Goal: Find specific page/section: Find specific page/section

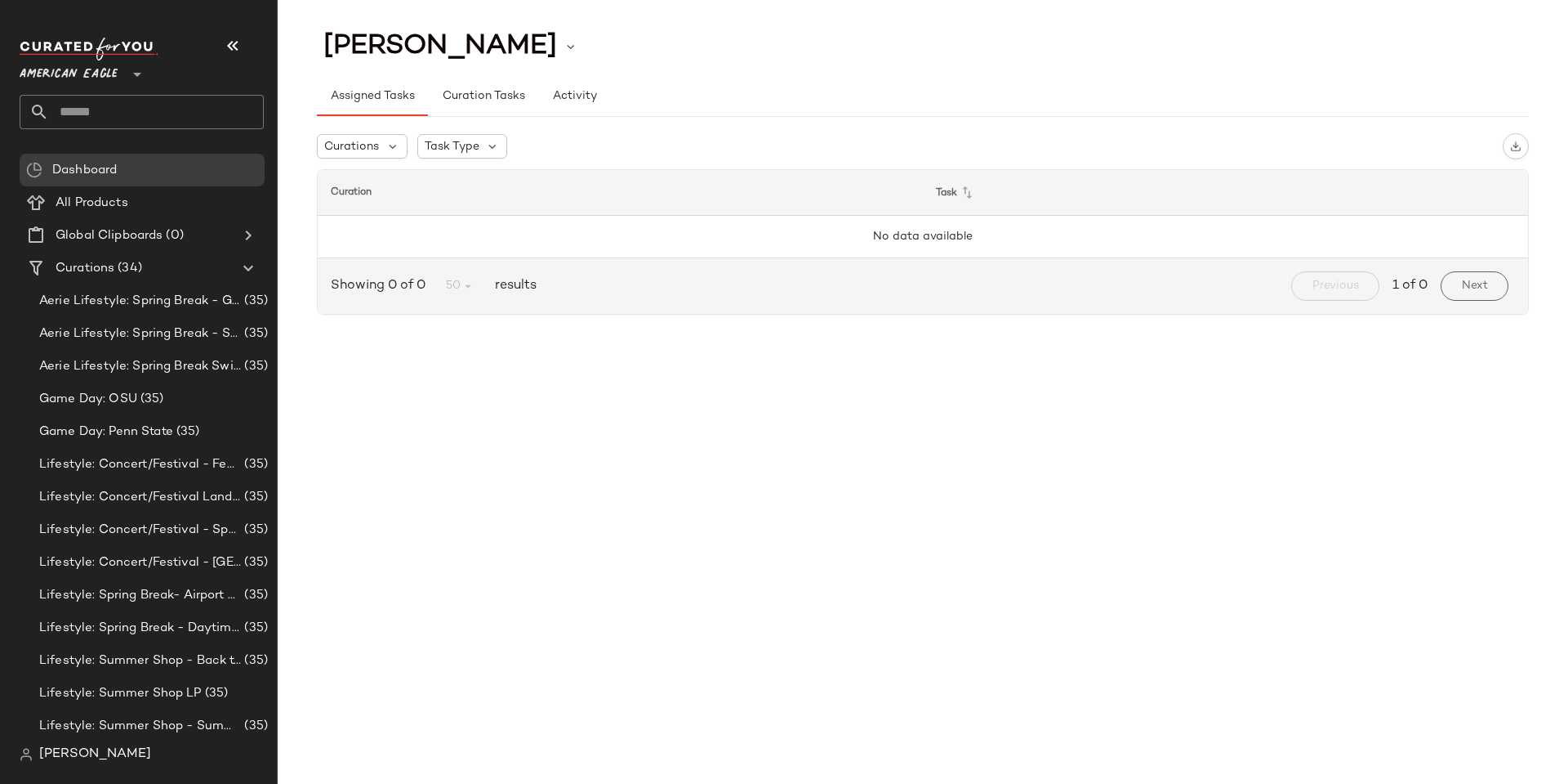
click at [60, 758] on span "[PERSON_NAME]" at bounding box center [94, 753] width 112 height 19
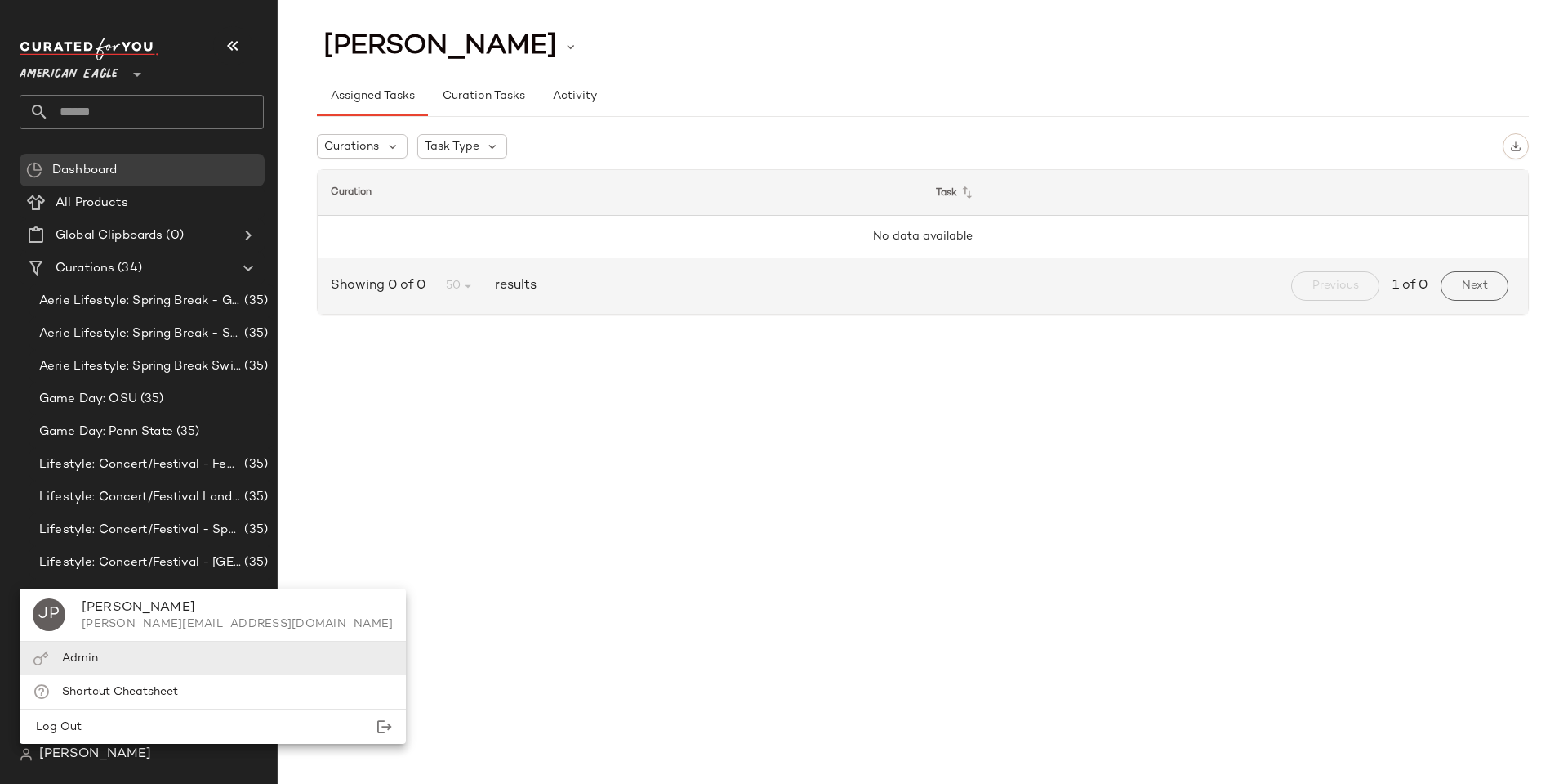
click at [69, 659] on span "Admin" at bounding box center [80, 658] width 36 height 12
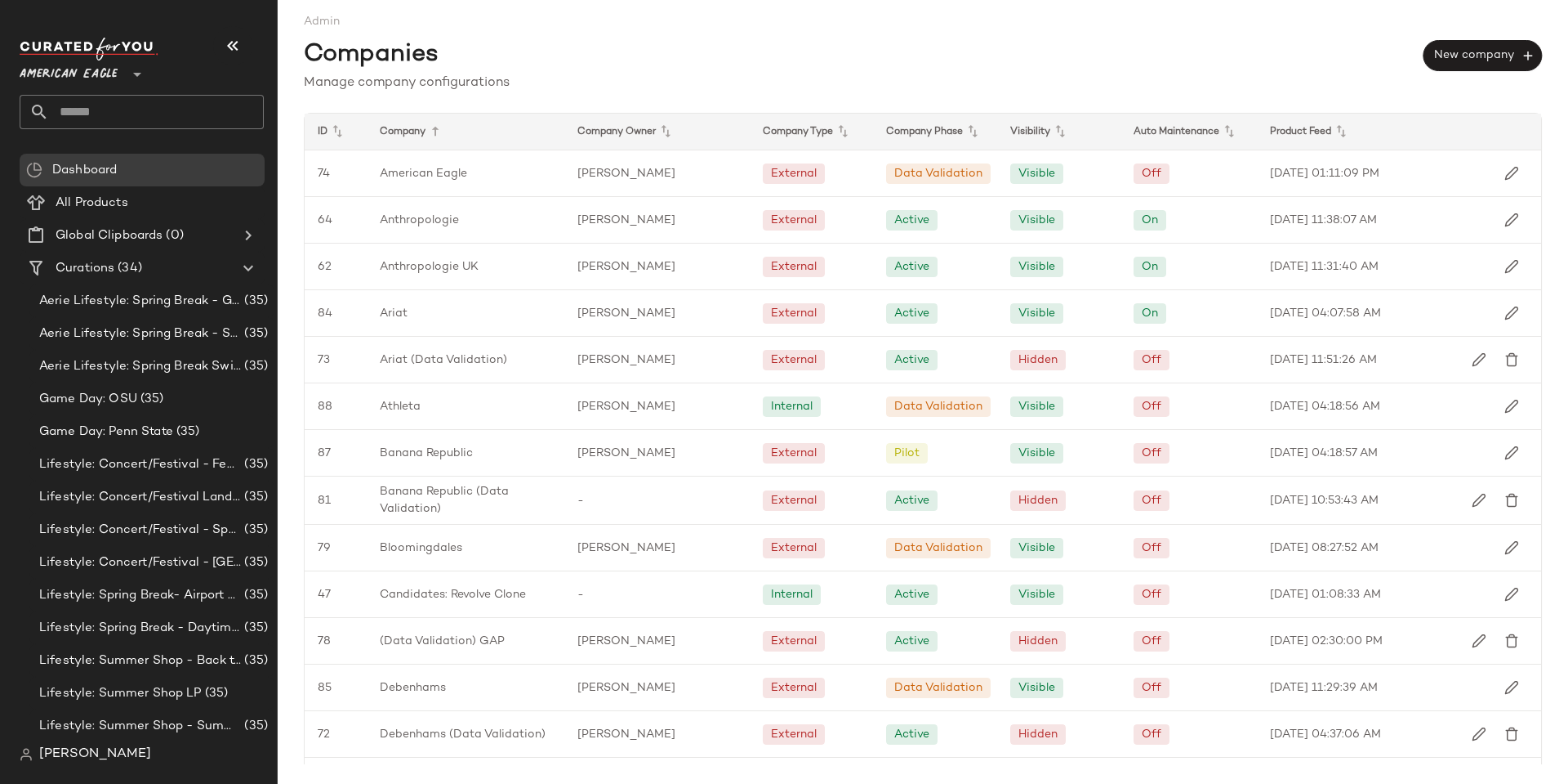
click at [108, 63] on span "American Eagle" at bounding box center [68, 70] width 98 height 30
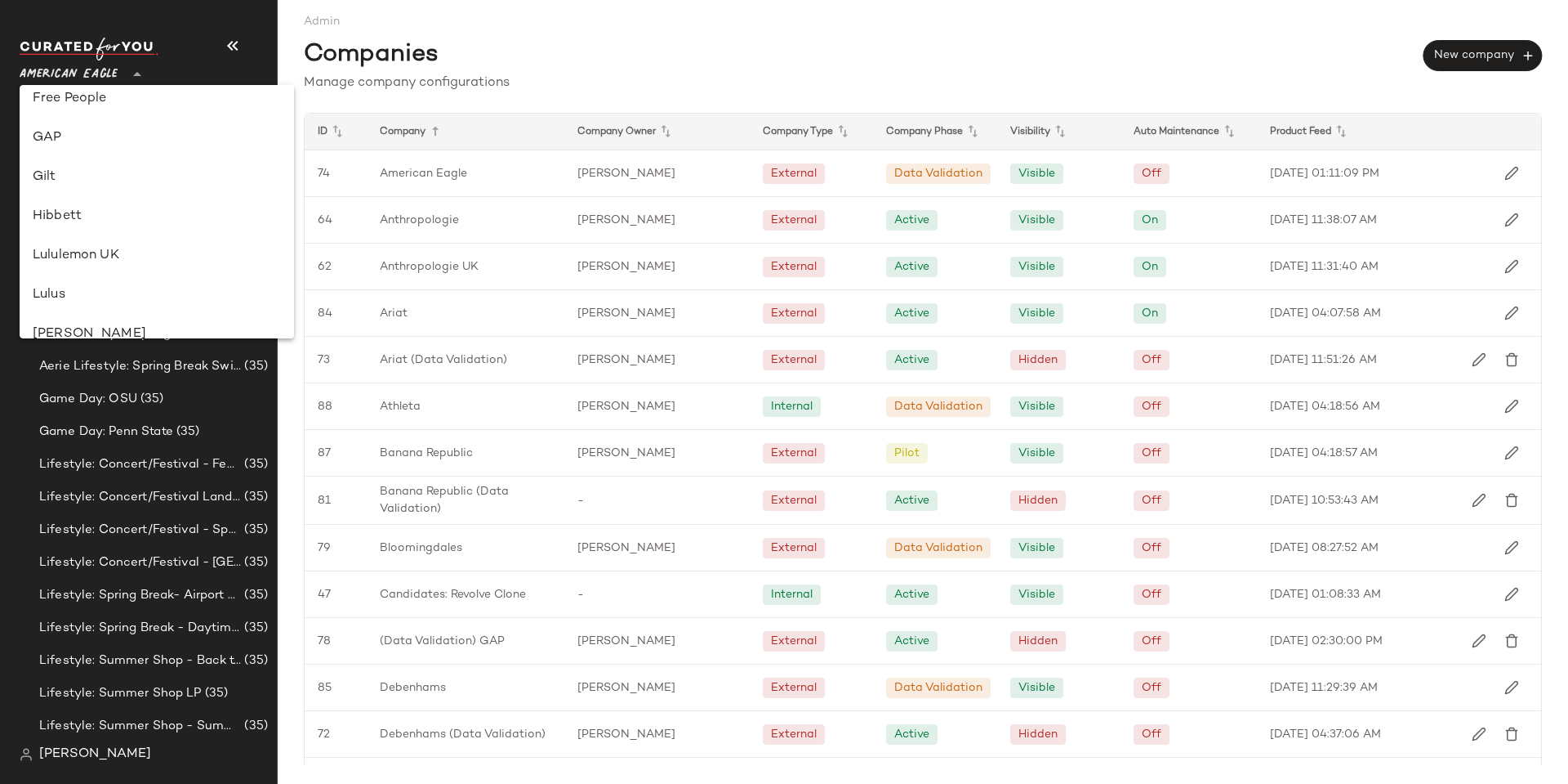
scroll to position [491, 0]
click at [110, 133] on div "Lululemon UK" at bounding box center [156, 131] width 248 height 19
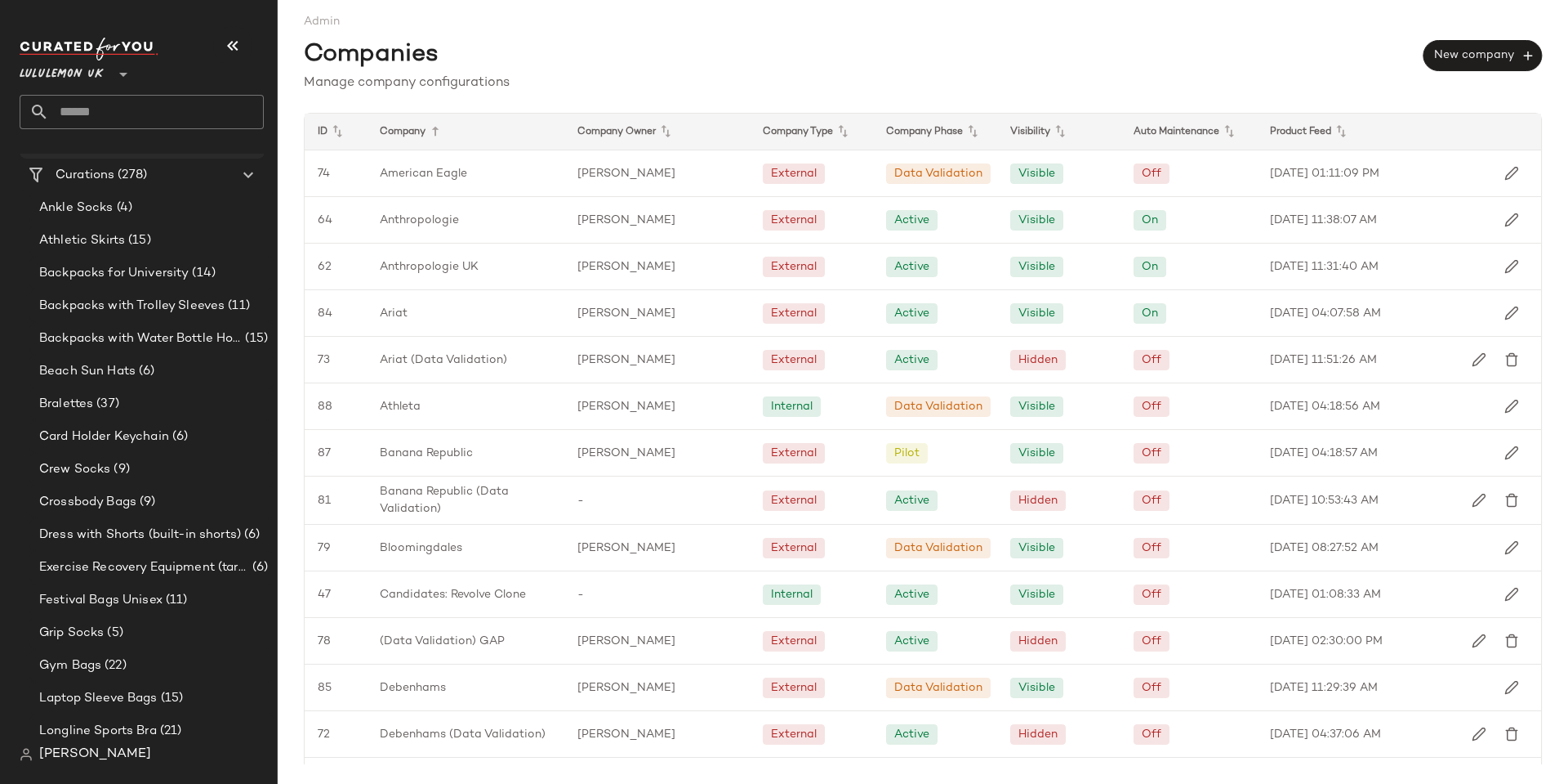
scroll to position [0, 0]
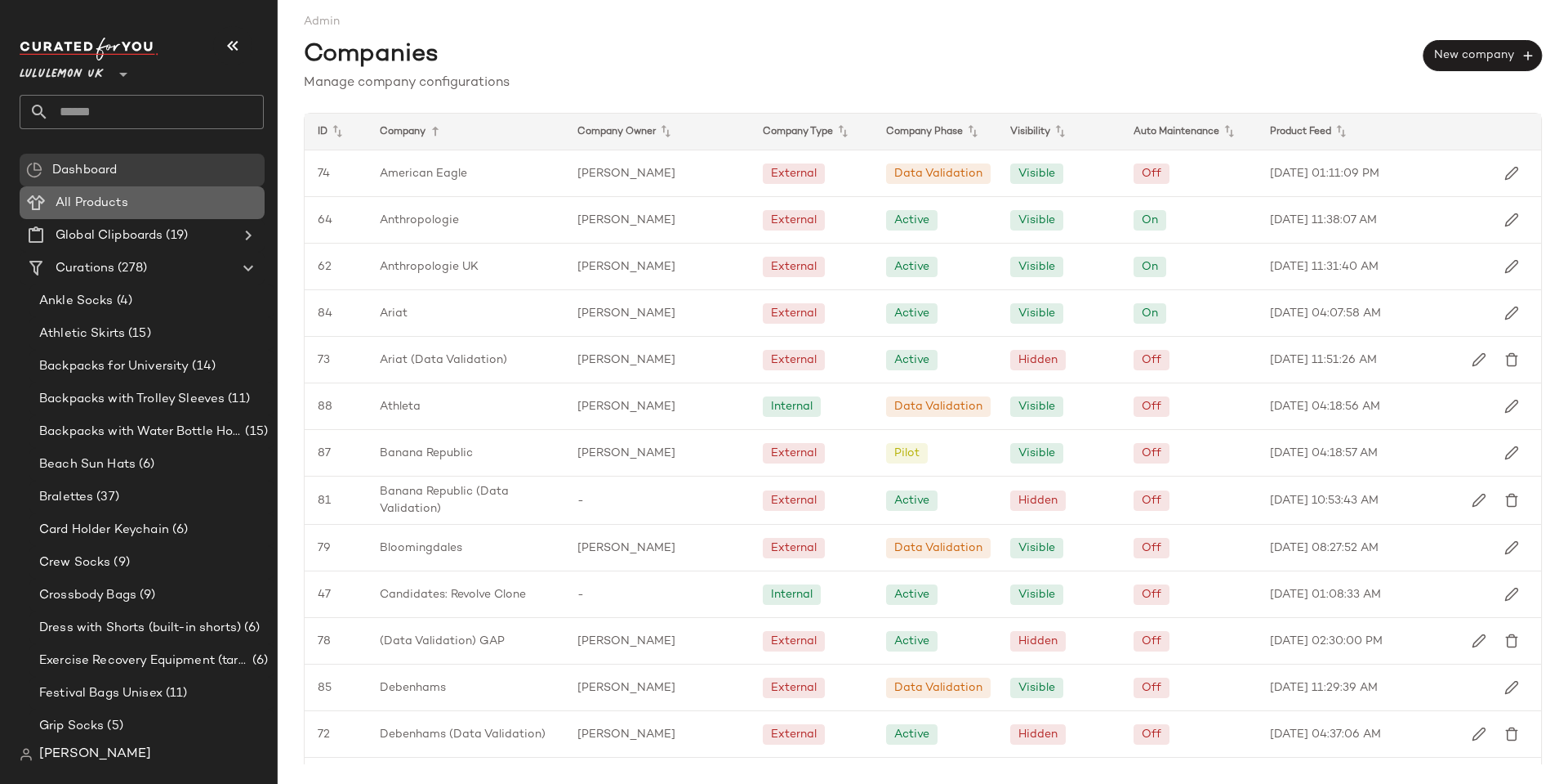
click at [120, 210] on span "All Products" at bounding box center [92, 203] width 73 height 19
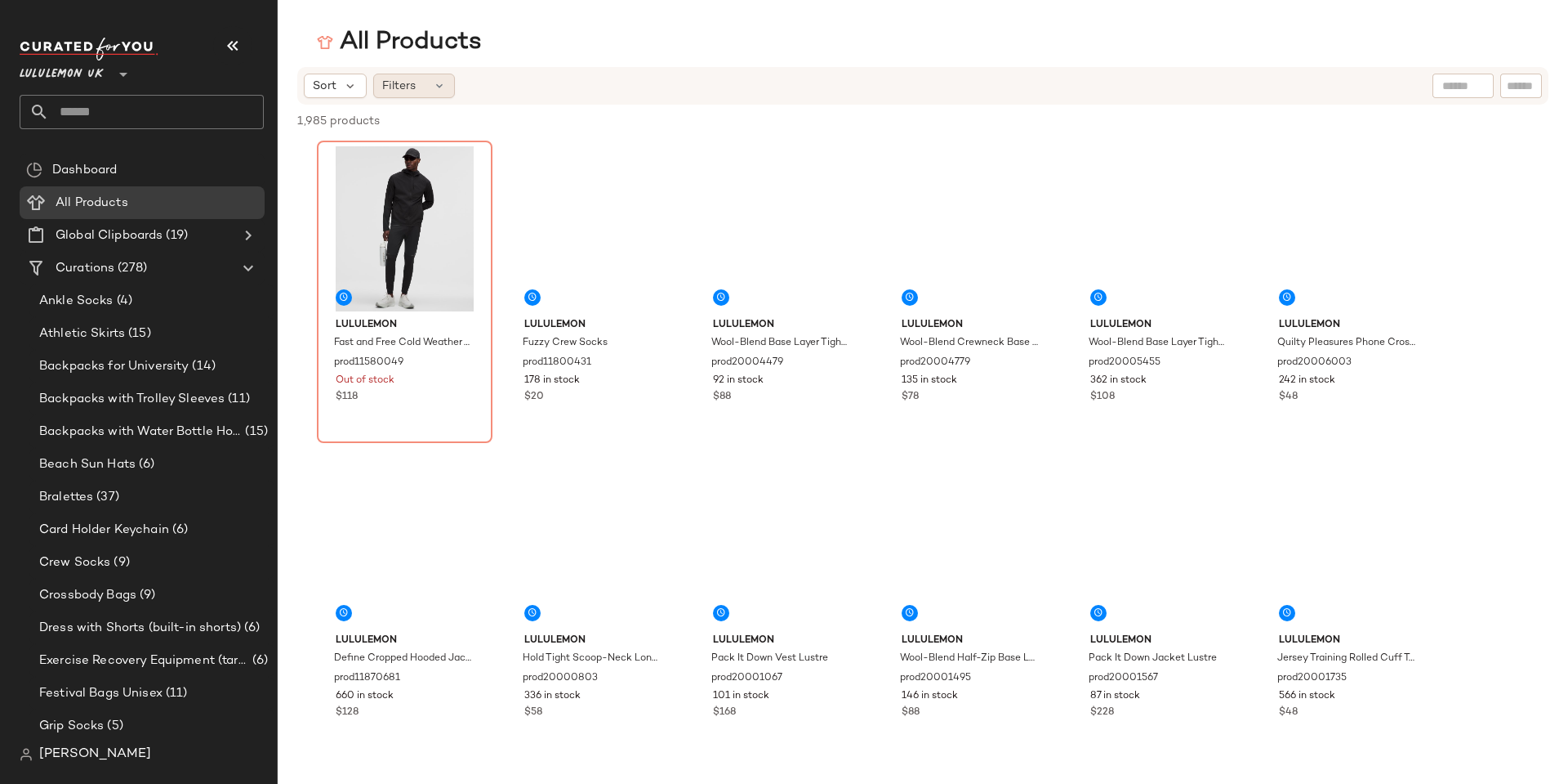
click at [448, 87] on div "Filters" at bounding box center [414, 85] width 81 height 24
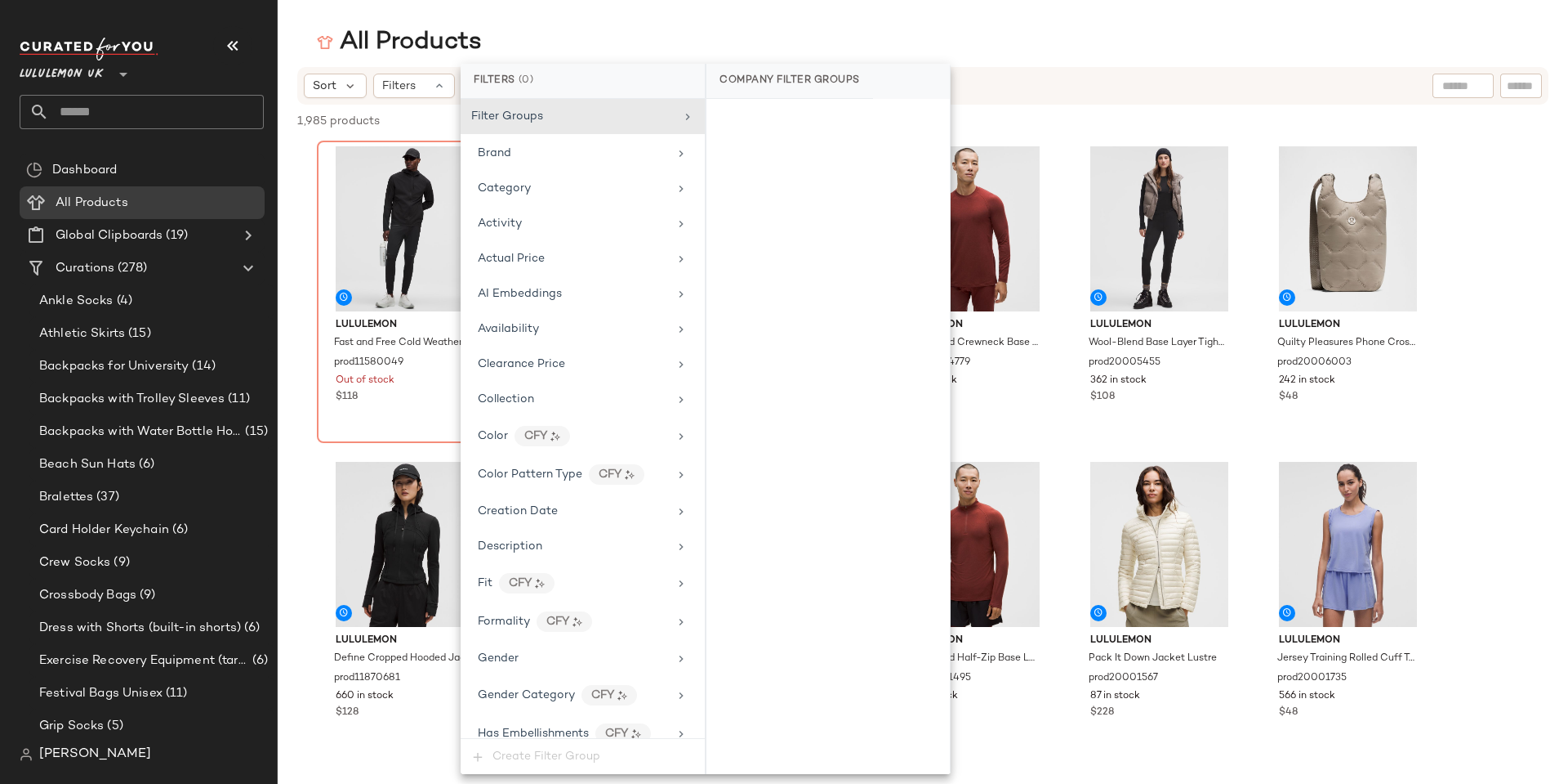
click at [1228, 22] on main "All Products Sort Filters 1,985 products • 0 selected Deselect All lululemon Fa…" at bounding box center [784, 392] width 1568 height 784
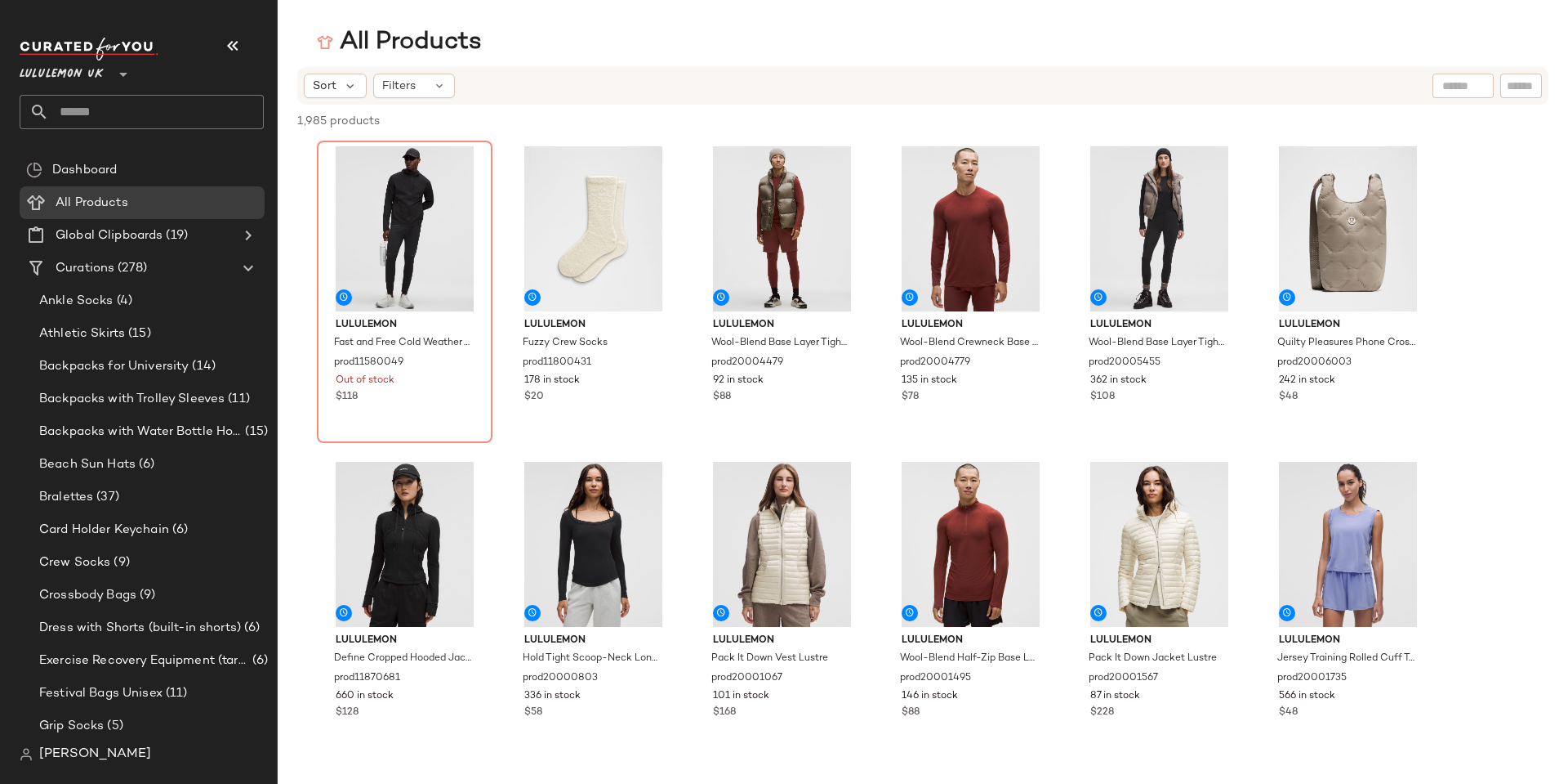
click at [93, 68] on span "Lululemon UK" at bounding box center [61, 70] width 84 height 30
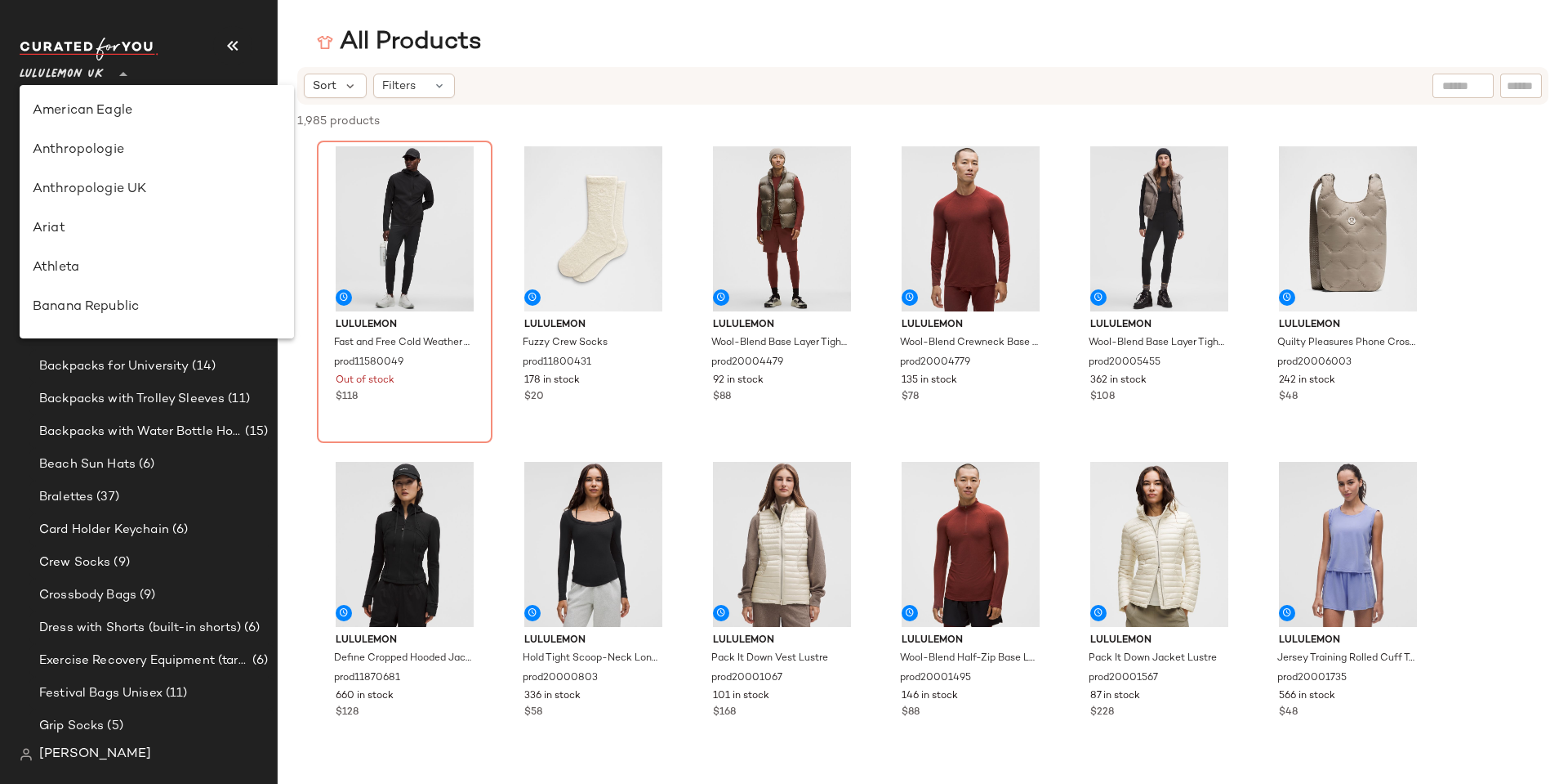
scroll to position [510, 0]
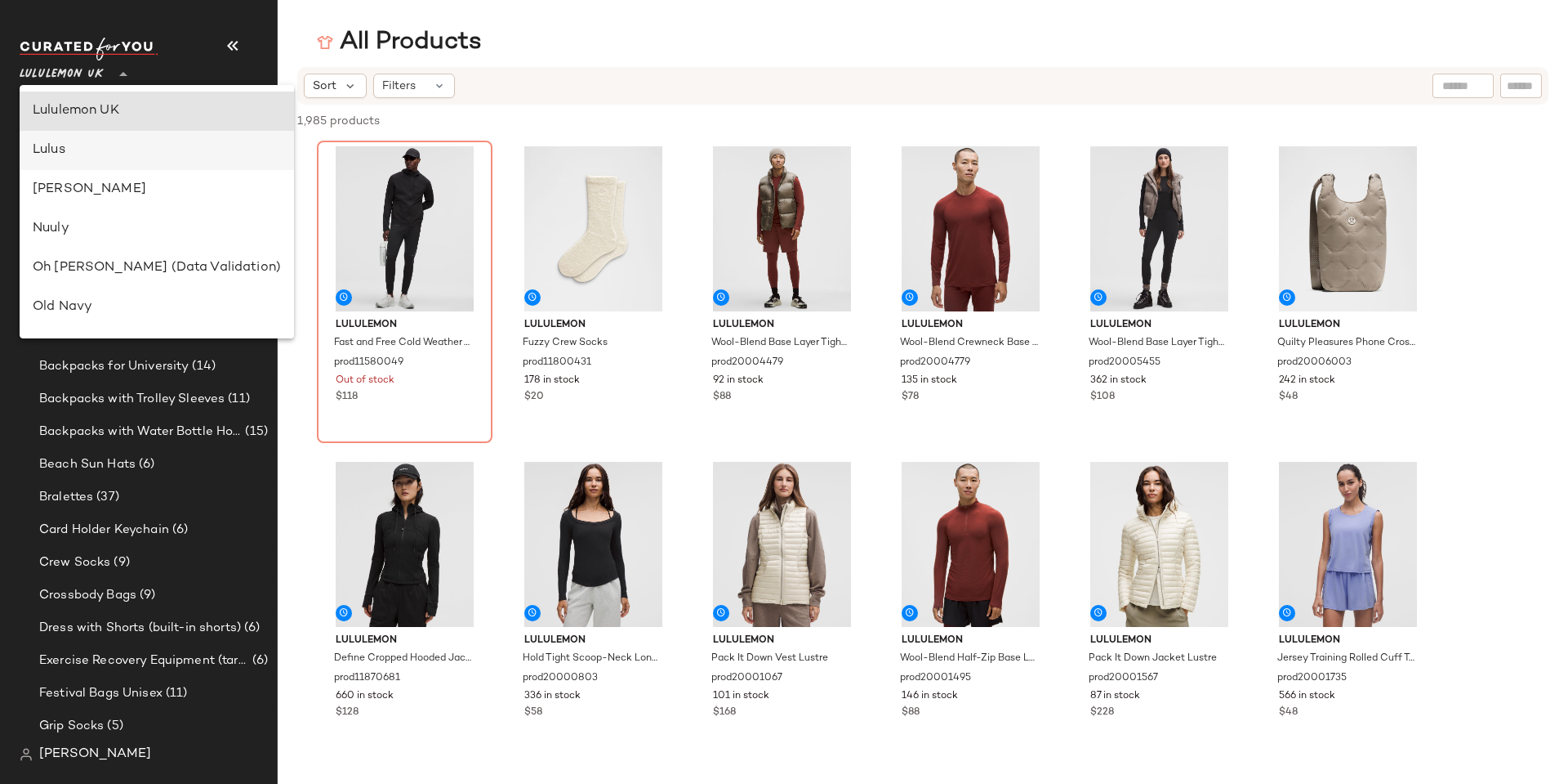
click at [73, 158] on div "Lulus" at bounding box center [156, 150] width 248 height 19
type input "**"
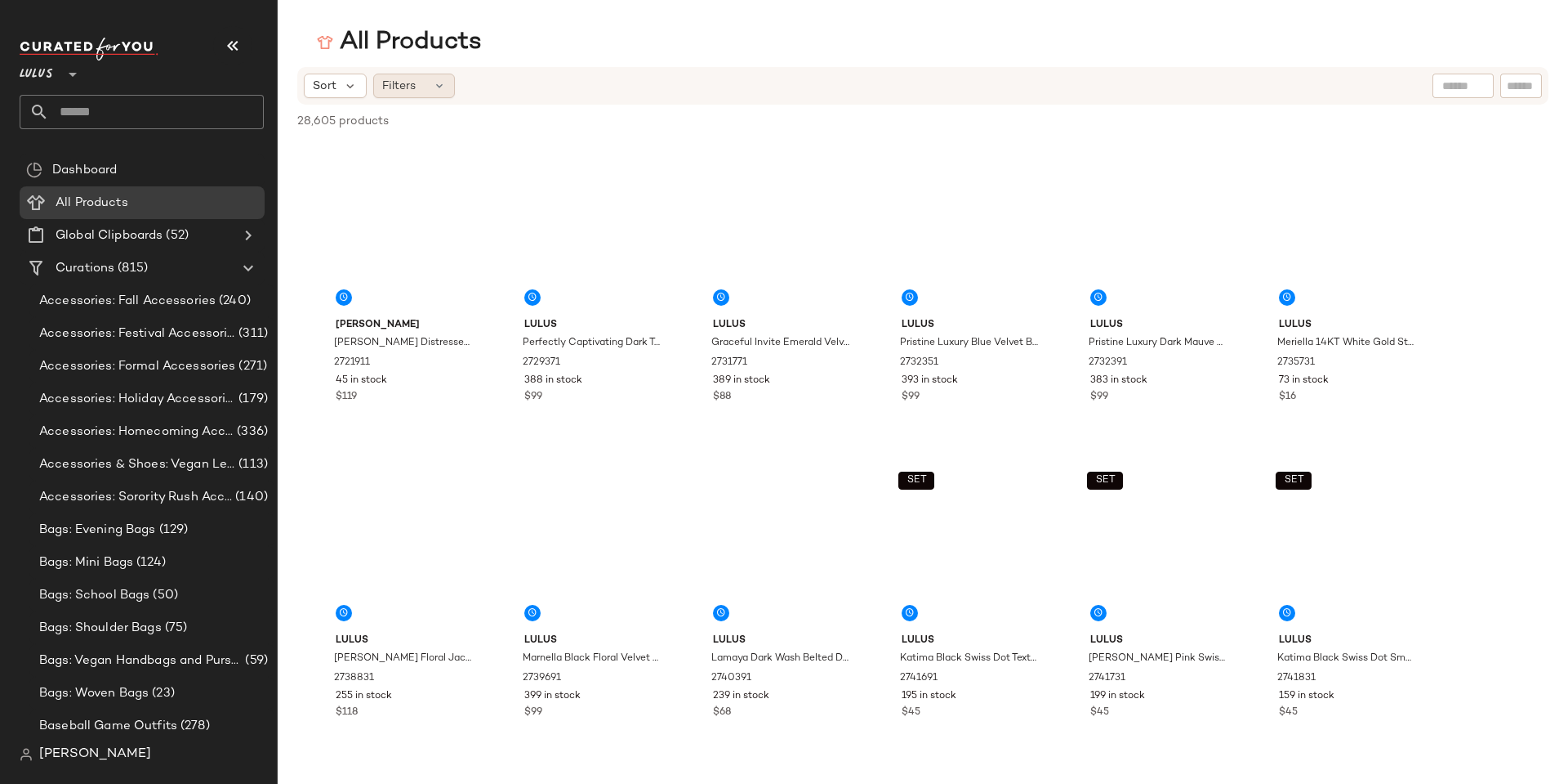
click at [439, 97] on div "Filters" at bounding box center [414, 85] width 81 height 24
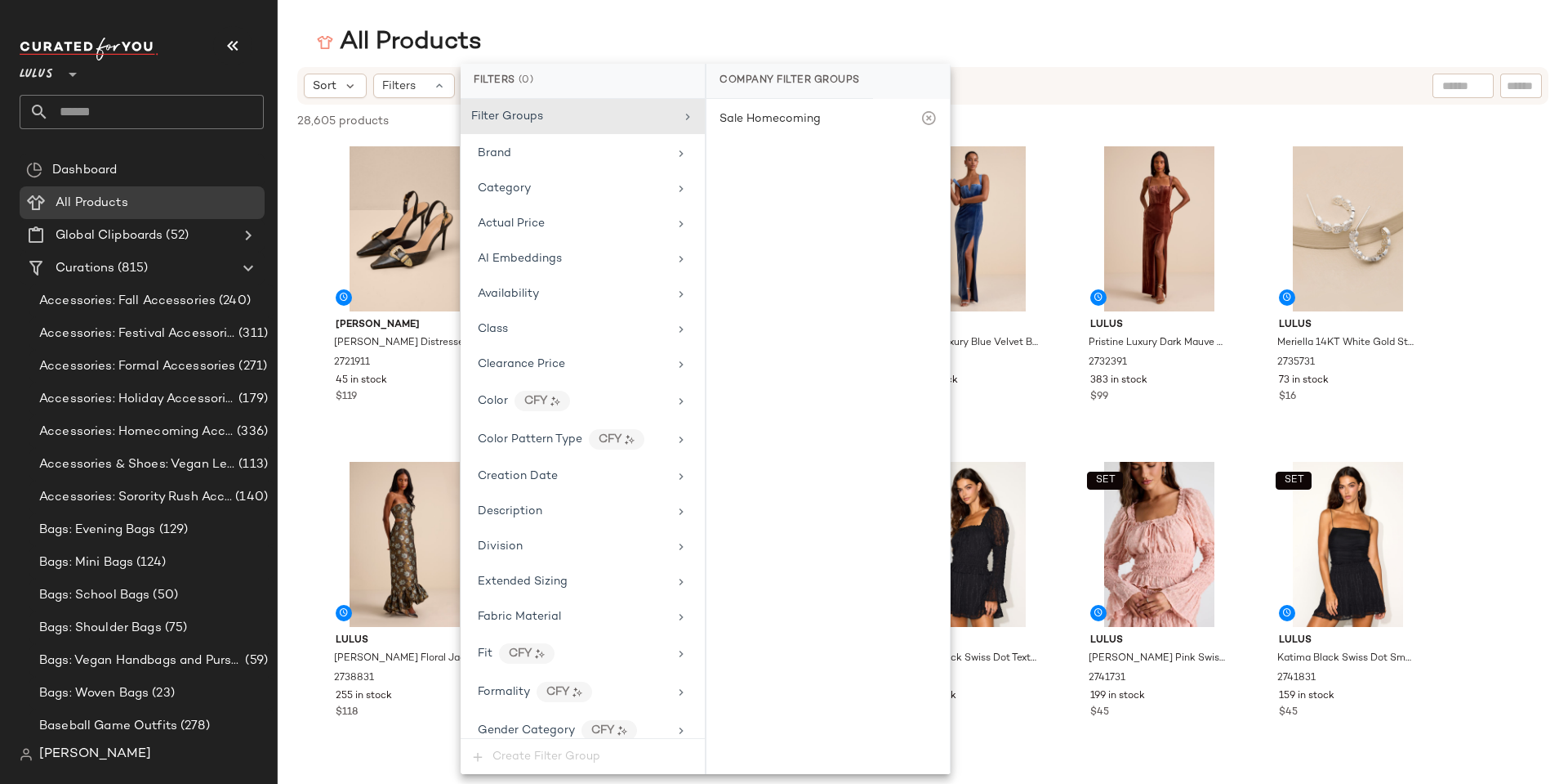
click at [1212, 40] on div "All Products" at bounding box center [922, 42] width 1290 height 32
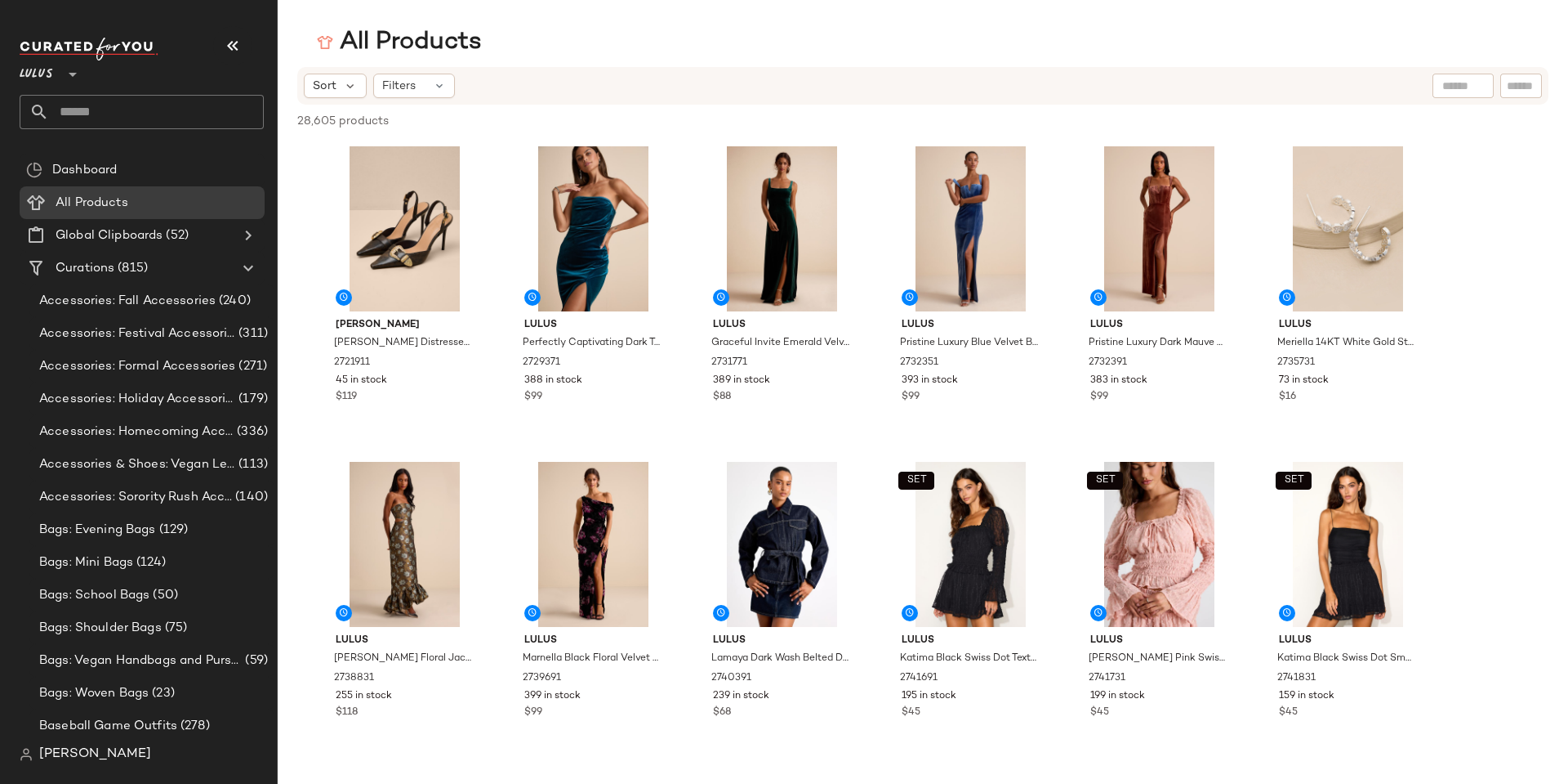
drag, startPoint x: 652, startPoint y: 59, endPoint x: 611, endPoint y: 77, distance: 44.8
click at [652, 59] on div "All Products Sort Filters 28,605 products • 0 selected Deselect All Steve Madde…" at bounding box center [784, 404] width 1568 height 757
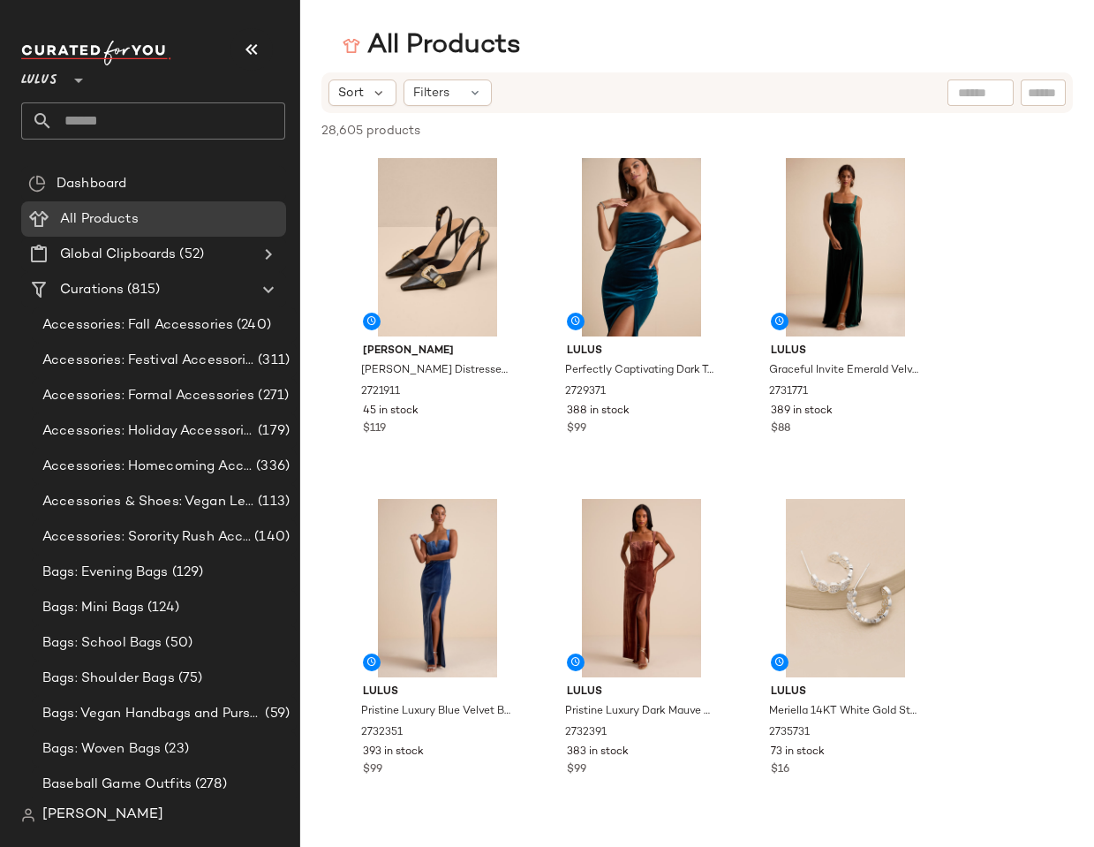
click at [74, 74] on icon at bounding box center [78, 80] width 21 height 21
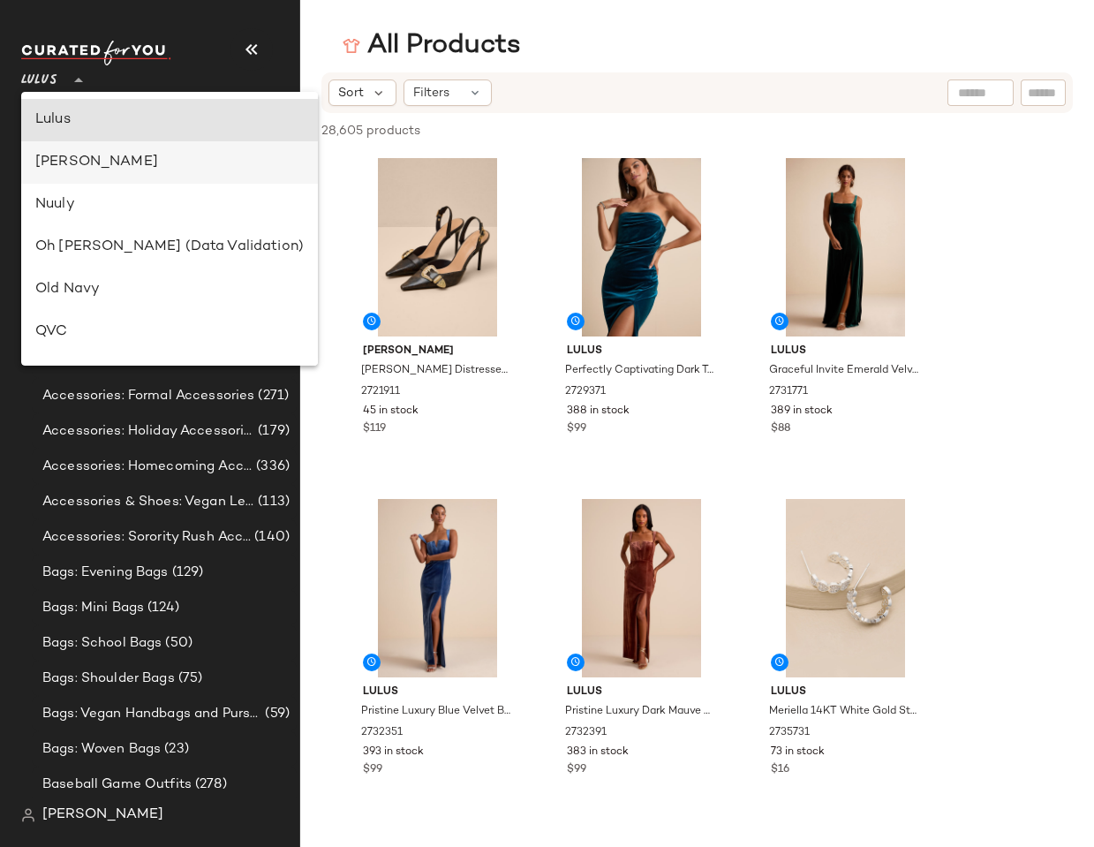
scroll to position [64, 0]
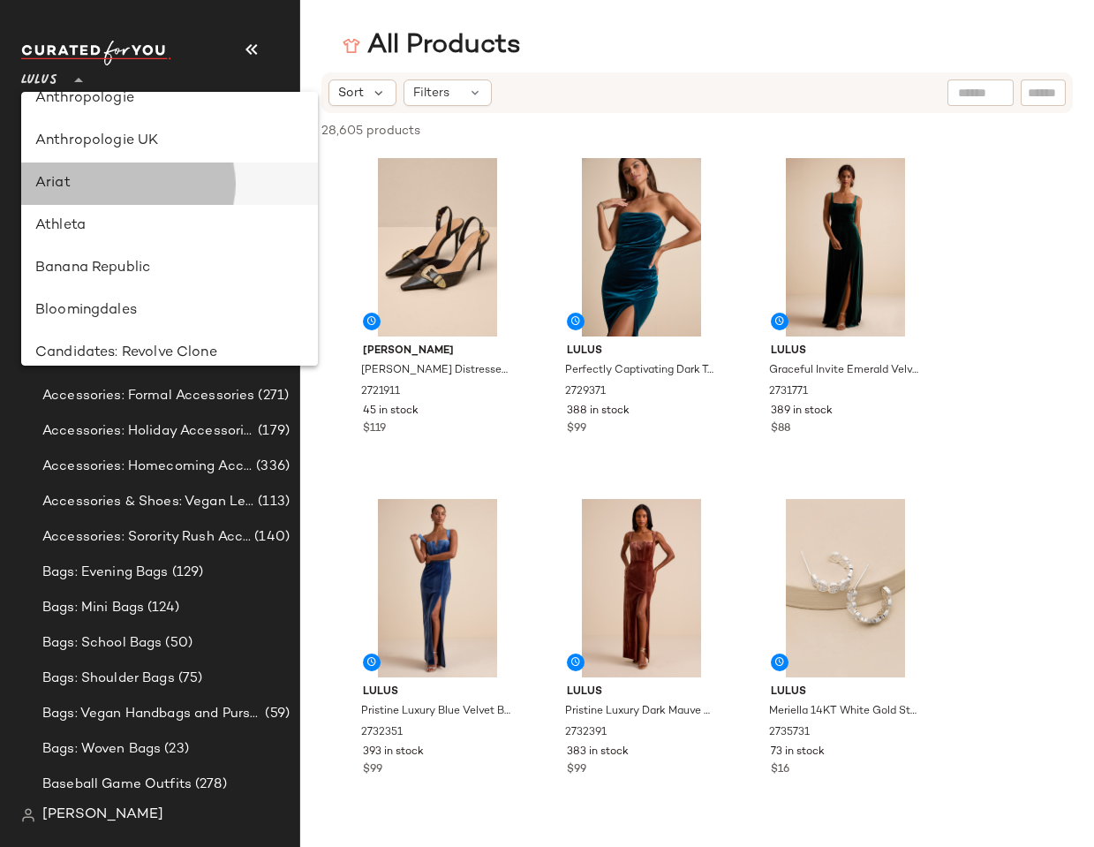
click at [68, 184] on div "Ariat" at bounding box center [169, 183] width 268 height 21
type input "**"
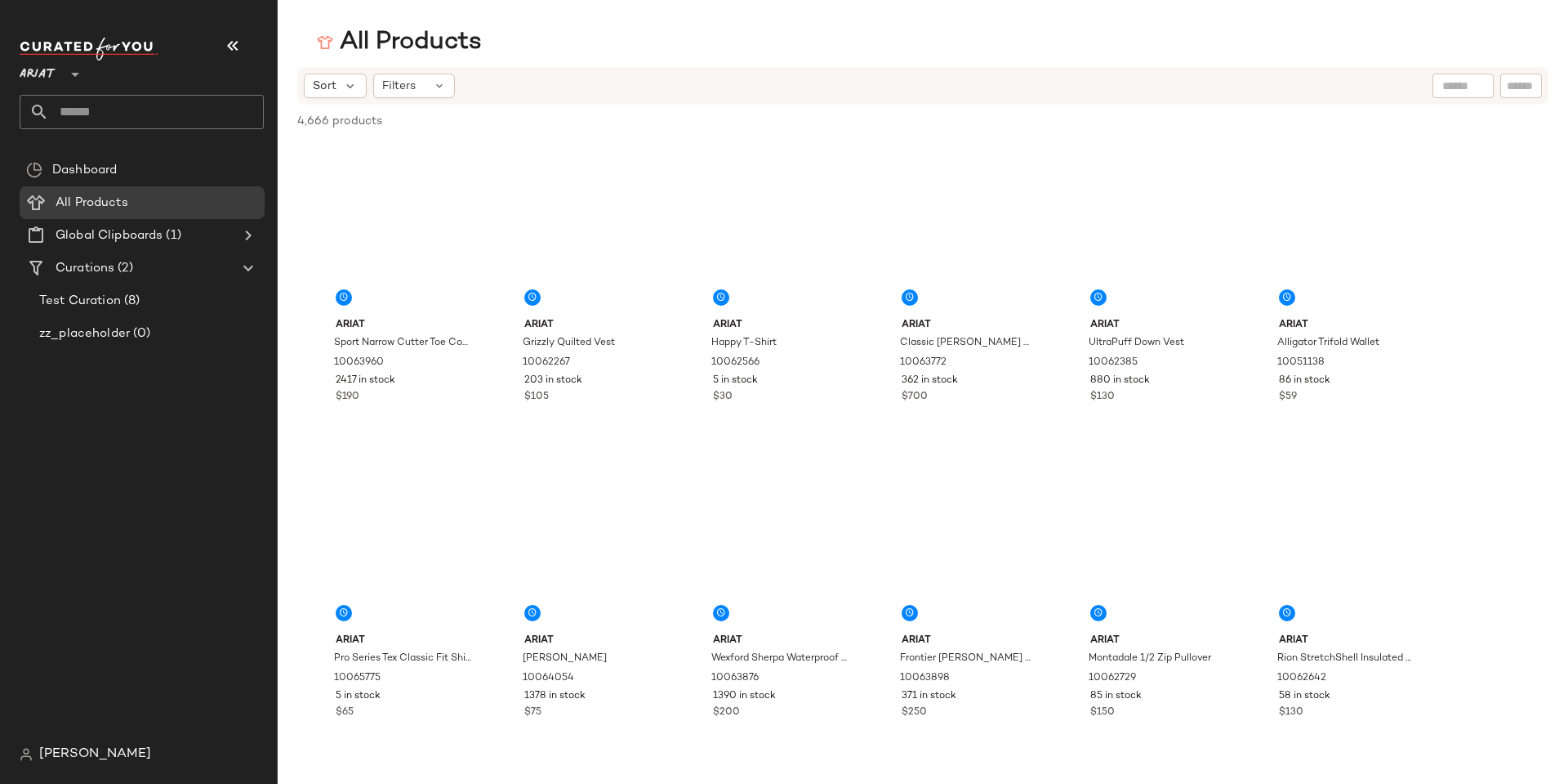
click at [80, 70] on icon at bounding box center [75, 74] width 19 height 19
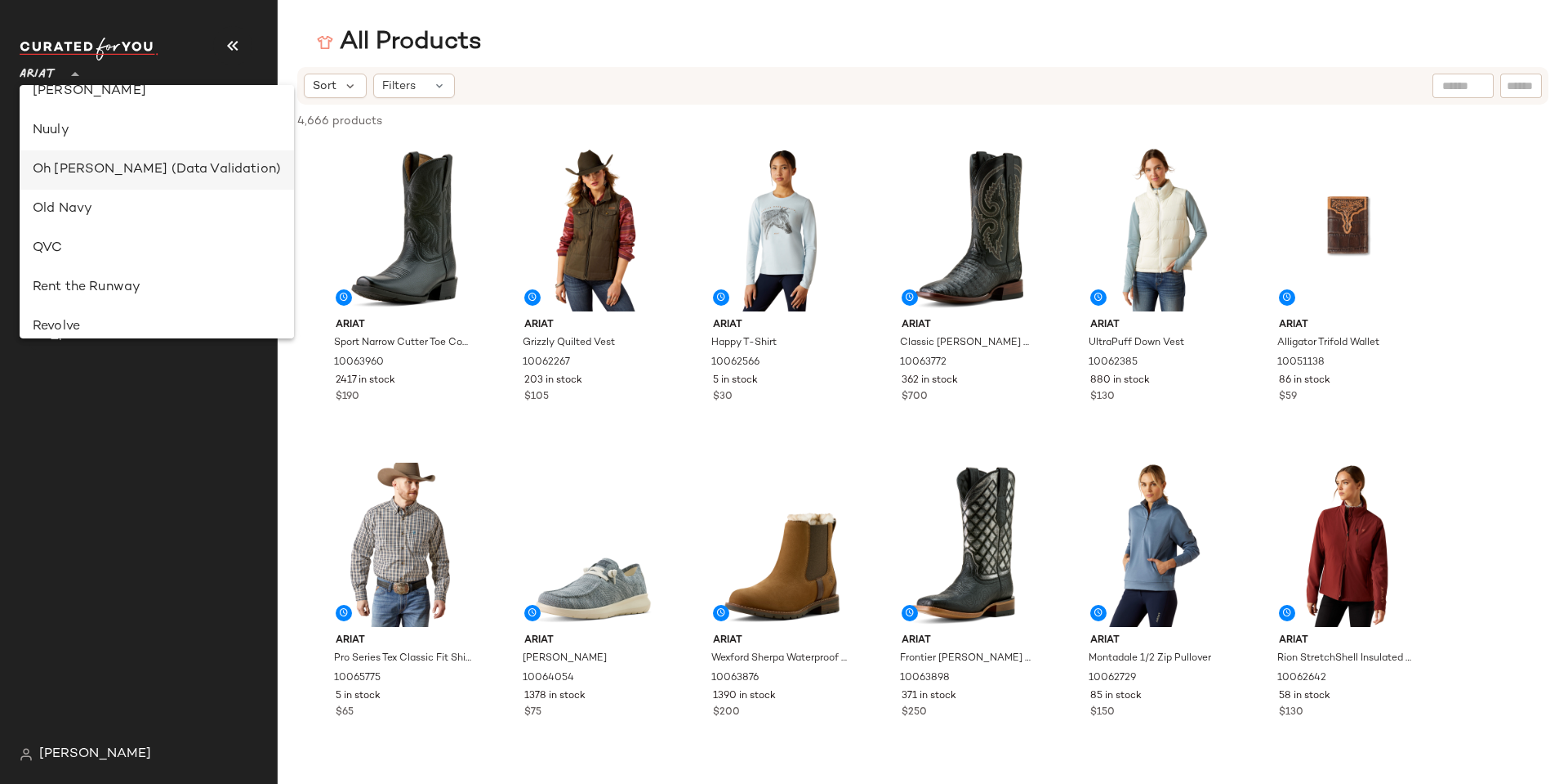
scroll to position [527, 0]
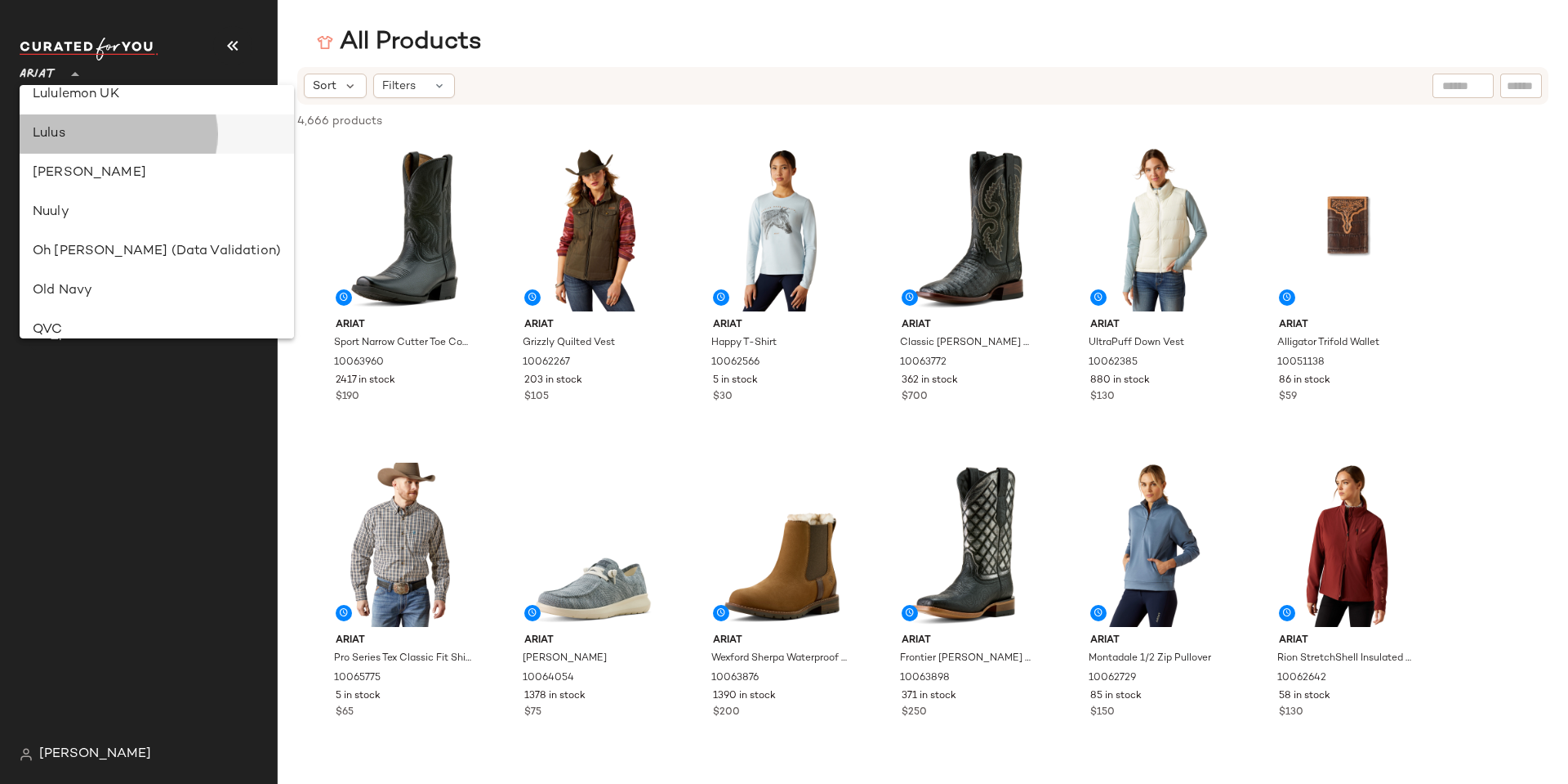
click at [88, 131] on div "Lulus" at bounding box center [156, 133] width 248 height 19
type input "**"
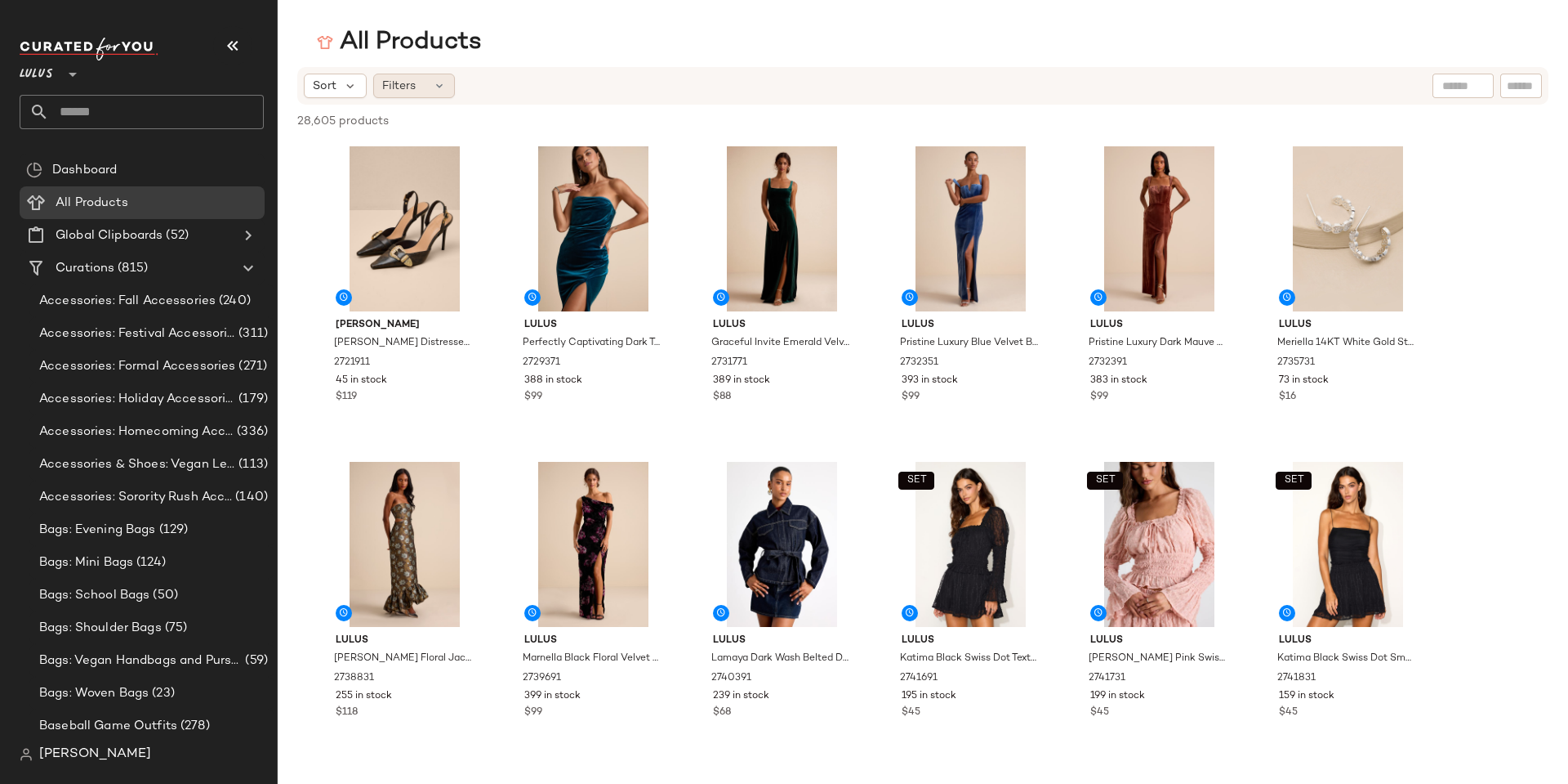
click at [391, 90] on span "Filters" at bounding box center [399, 86] width 33 height 18
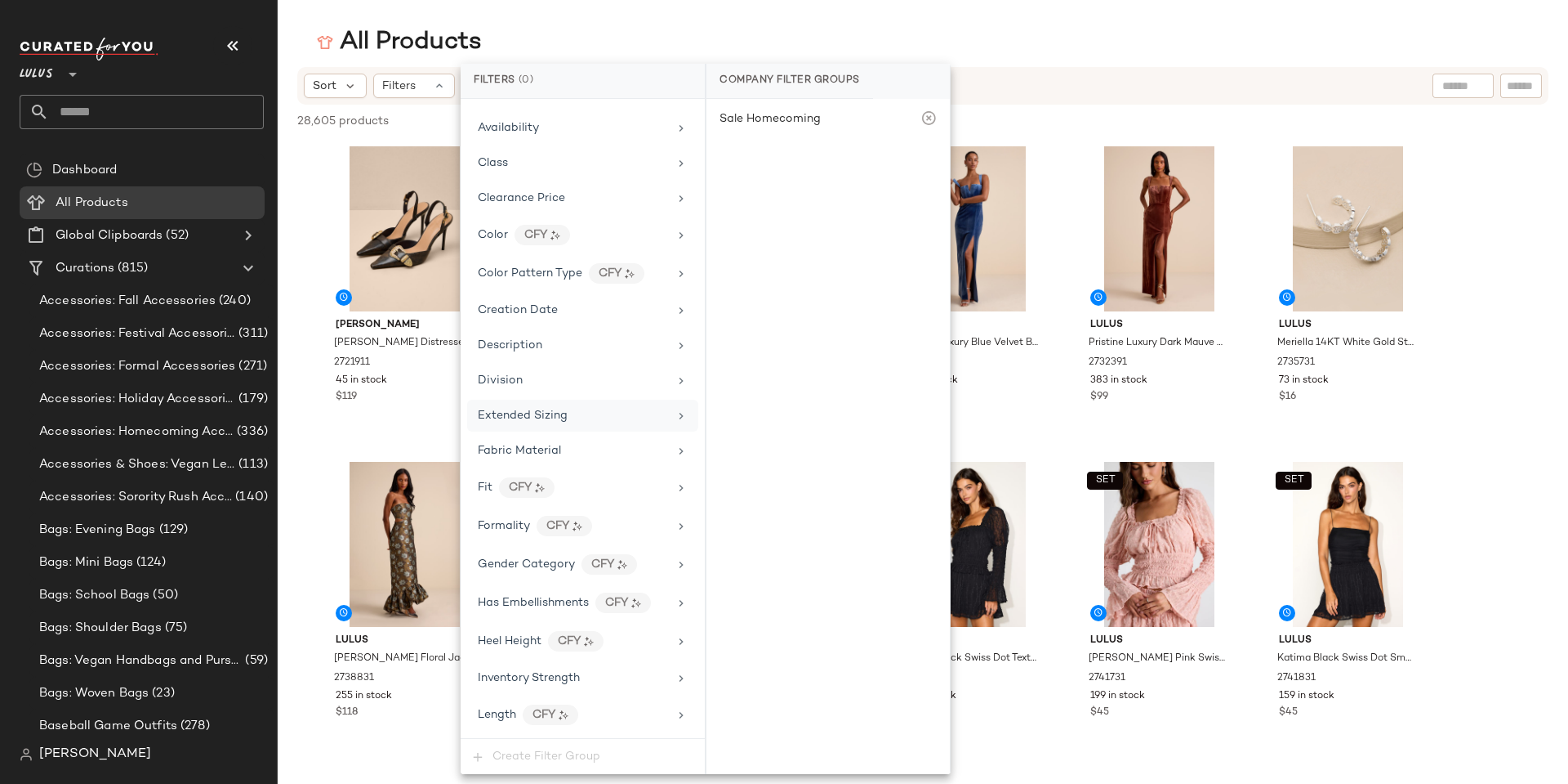
scroll to position [245, 0]
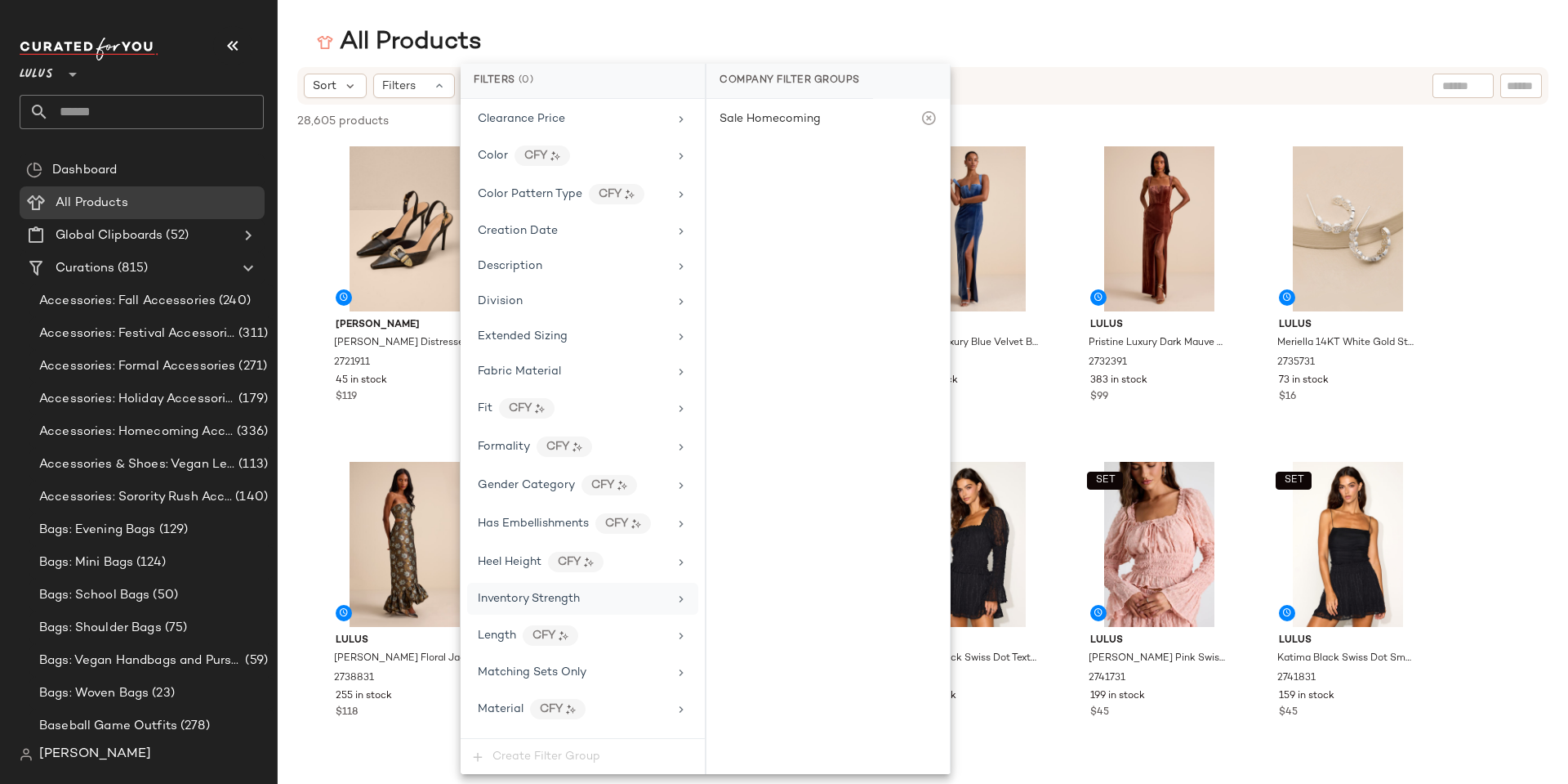
click at [516, 600] on span "Inventory Strength" at bounding box center [529, 598] width 102 height 12
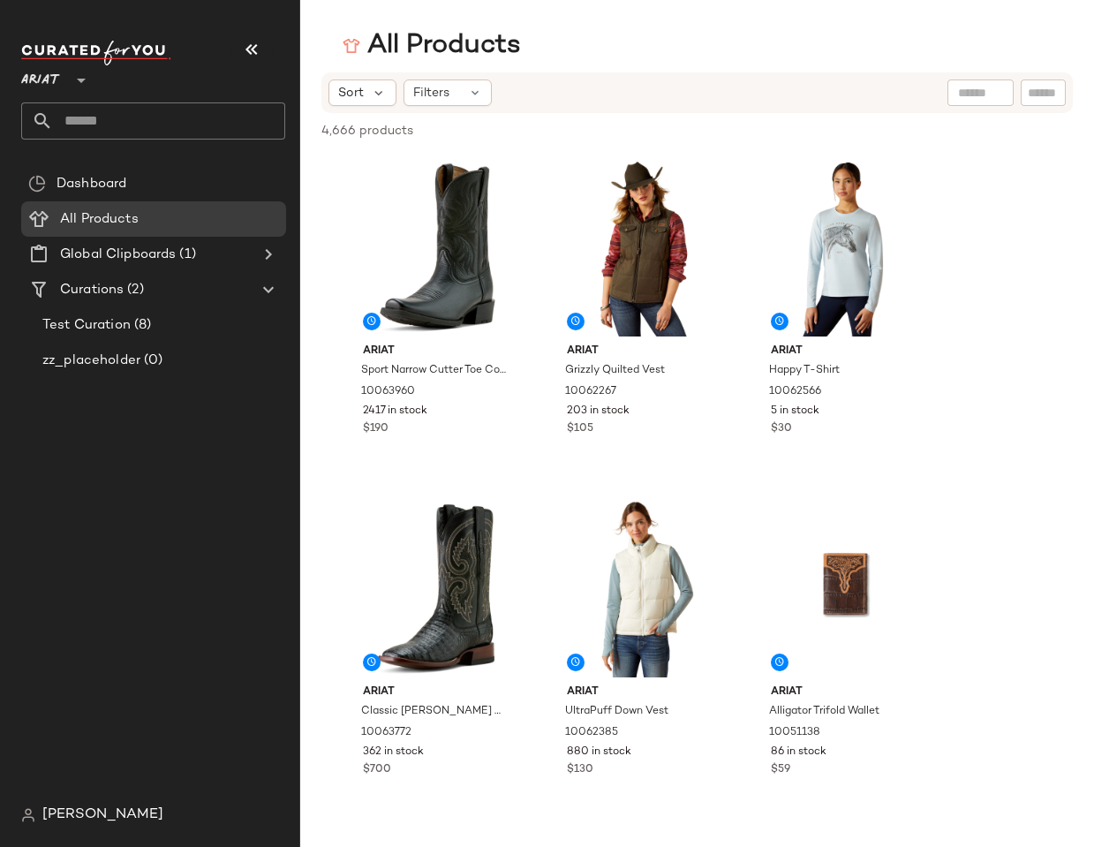
click at [461, 93] on div "Filters" at bounding box center [448, 92] width 88 height 26
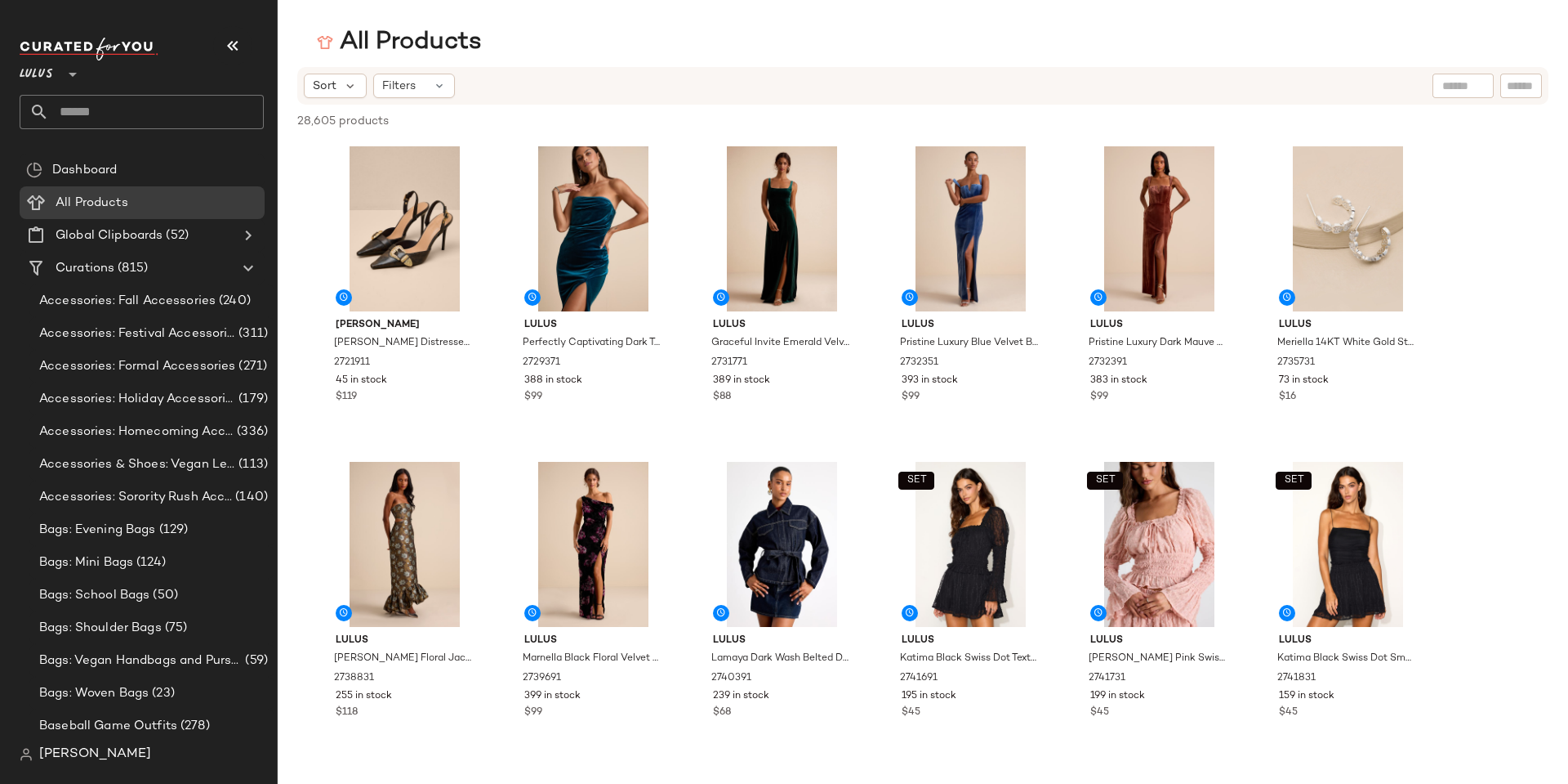
click at [939, 95] on div "Sort Filters" at bounding box center [816, 85] width 1026 height 24
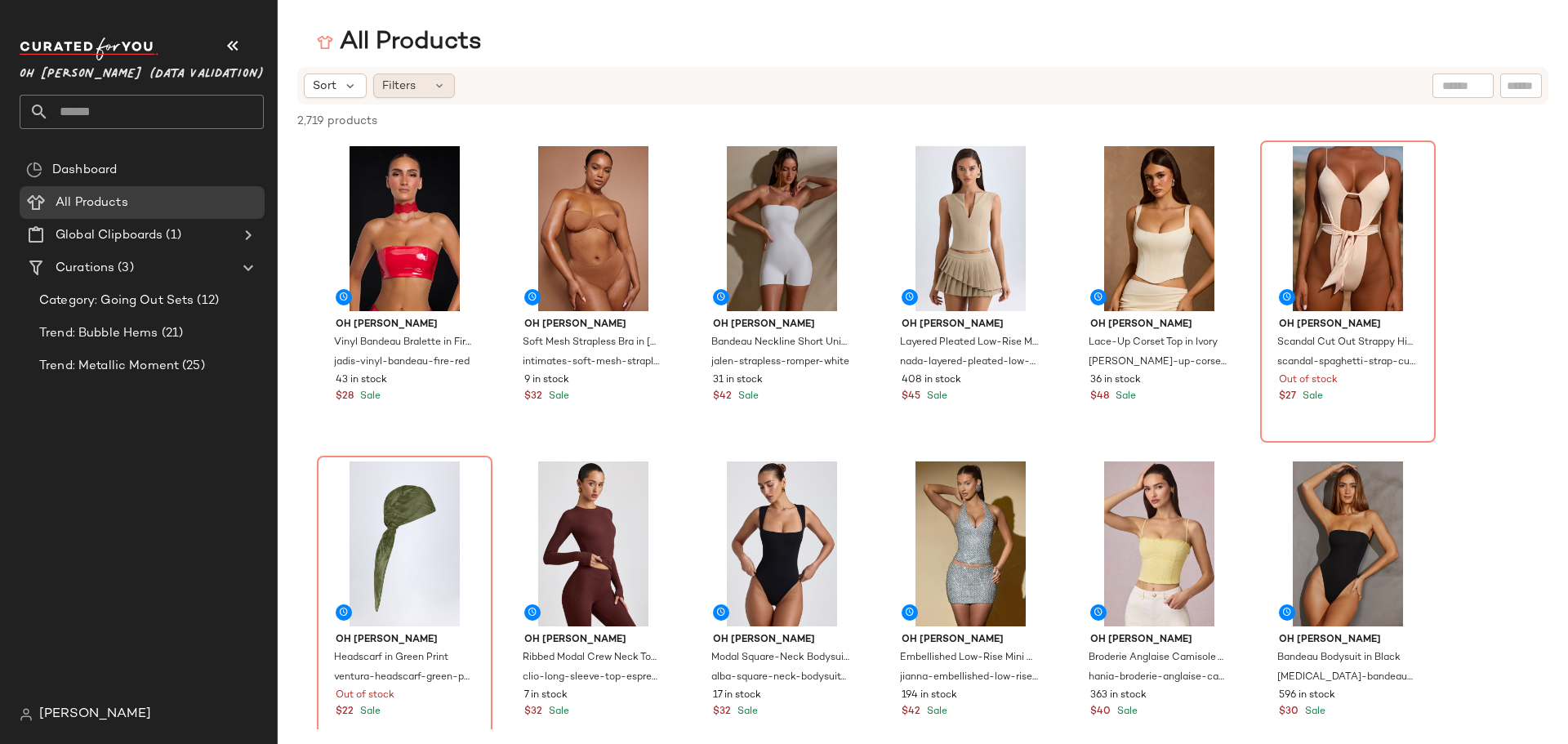
click at [401, 87] on span "Filters" at bounding box center [399, 86] width 33 height 18
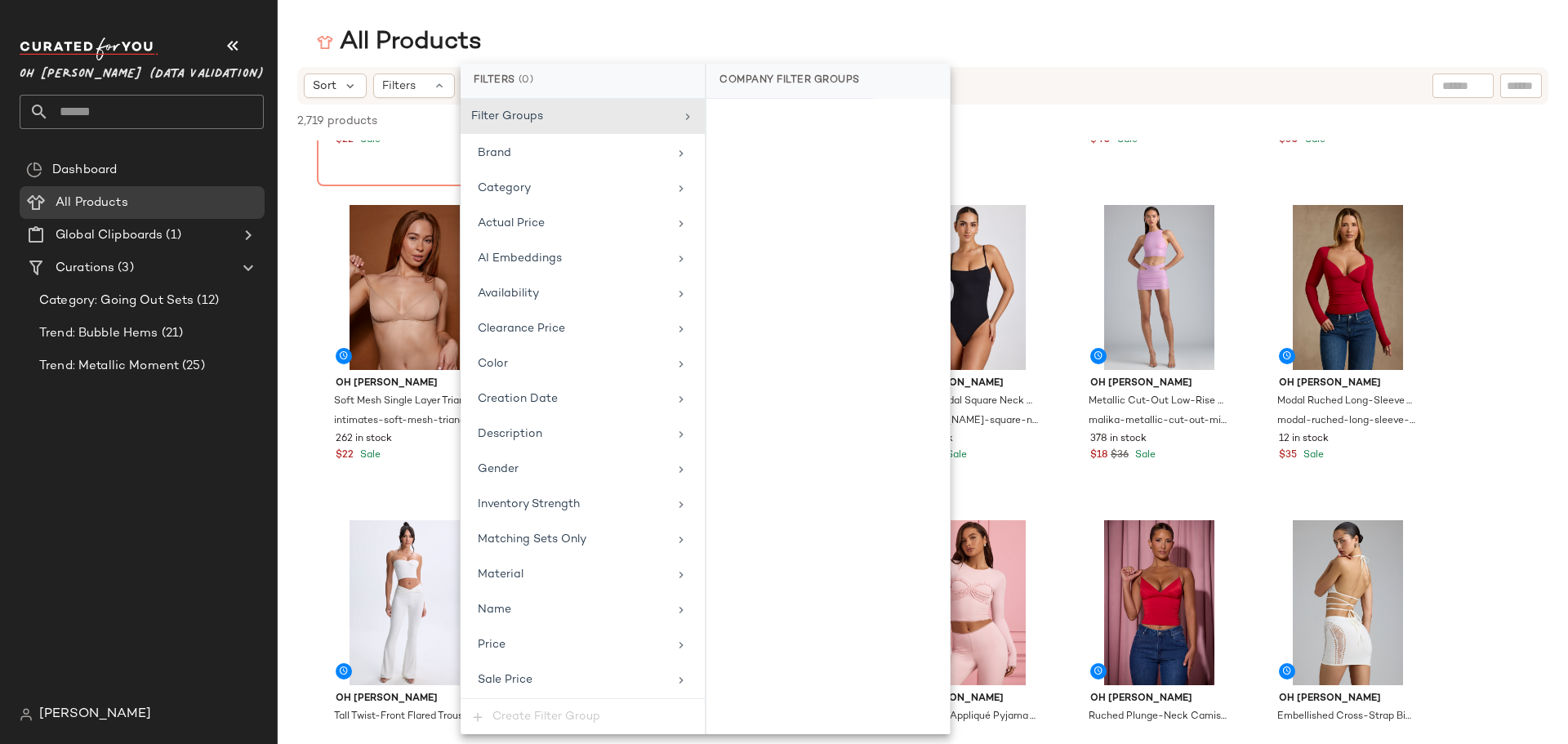
click at [1059, 30] on div "All Products" at bounding box center [922, 42] width 1290 height 32
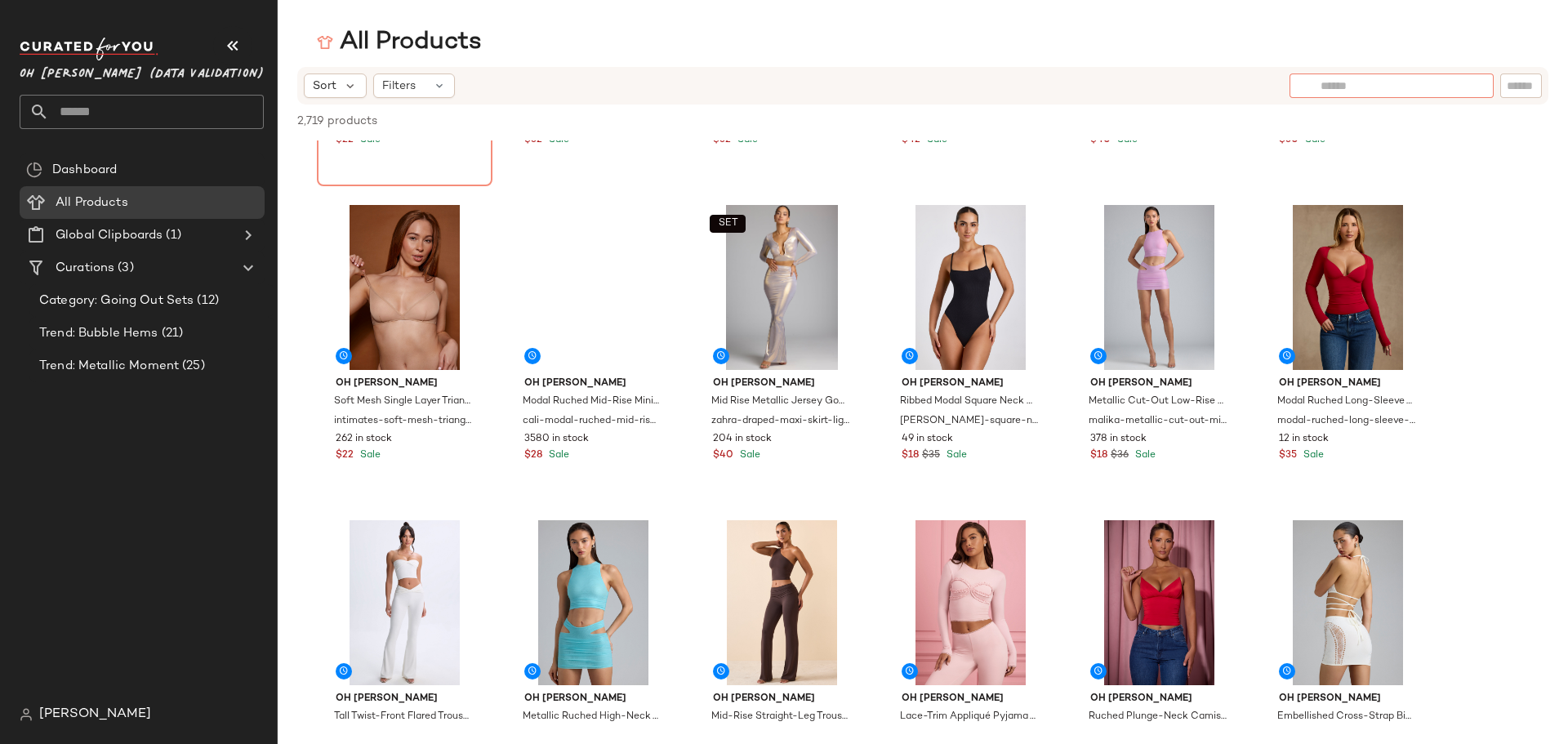
click at [1389, 89] on div at bounding box center [1391, 85] width 204 height 24
type input "***"
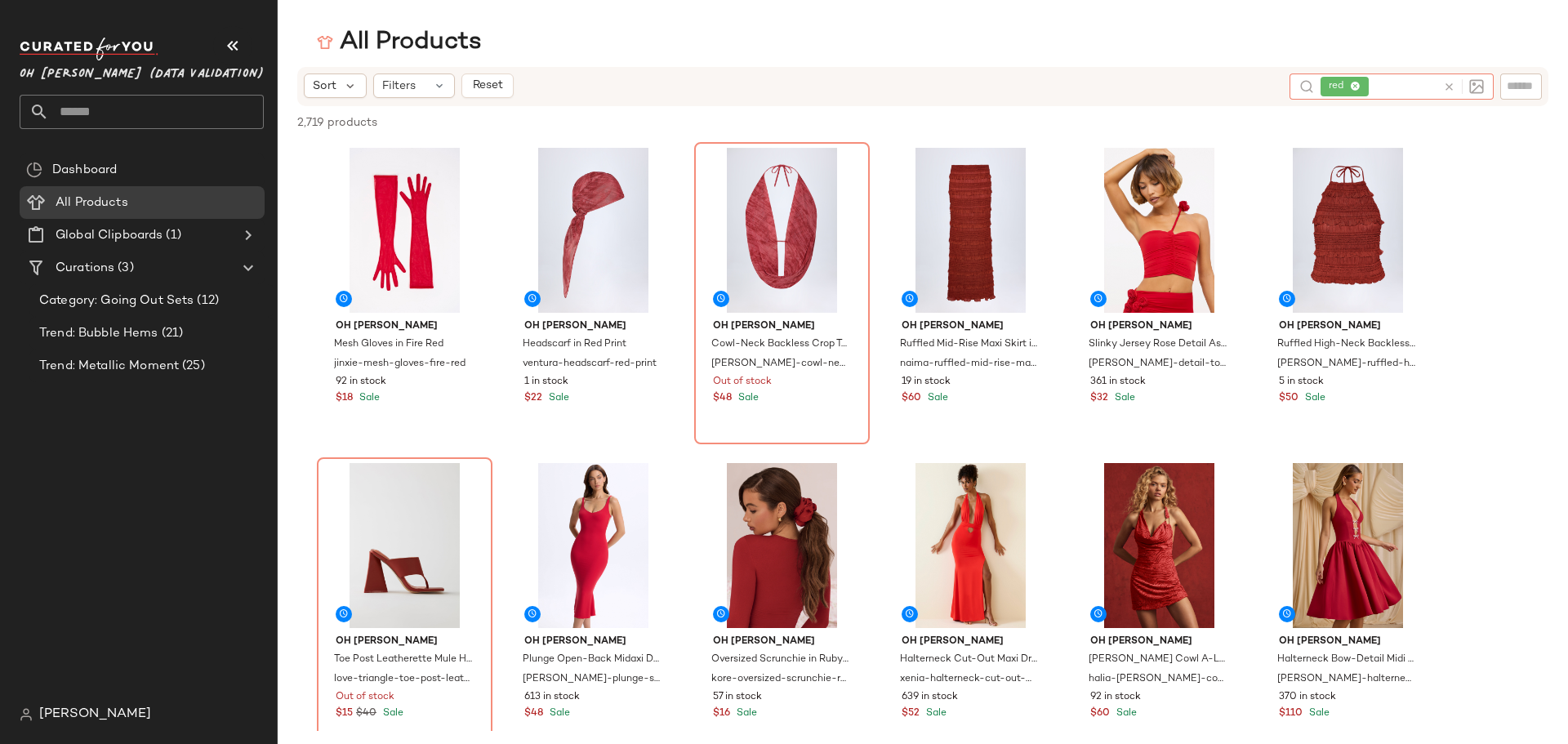
click at [840, 26] on div "All Products" at bounding box center [922, 42] width 1290 height 32
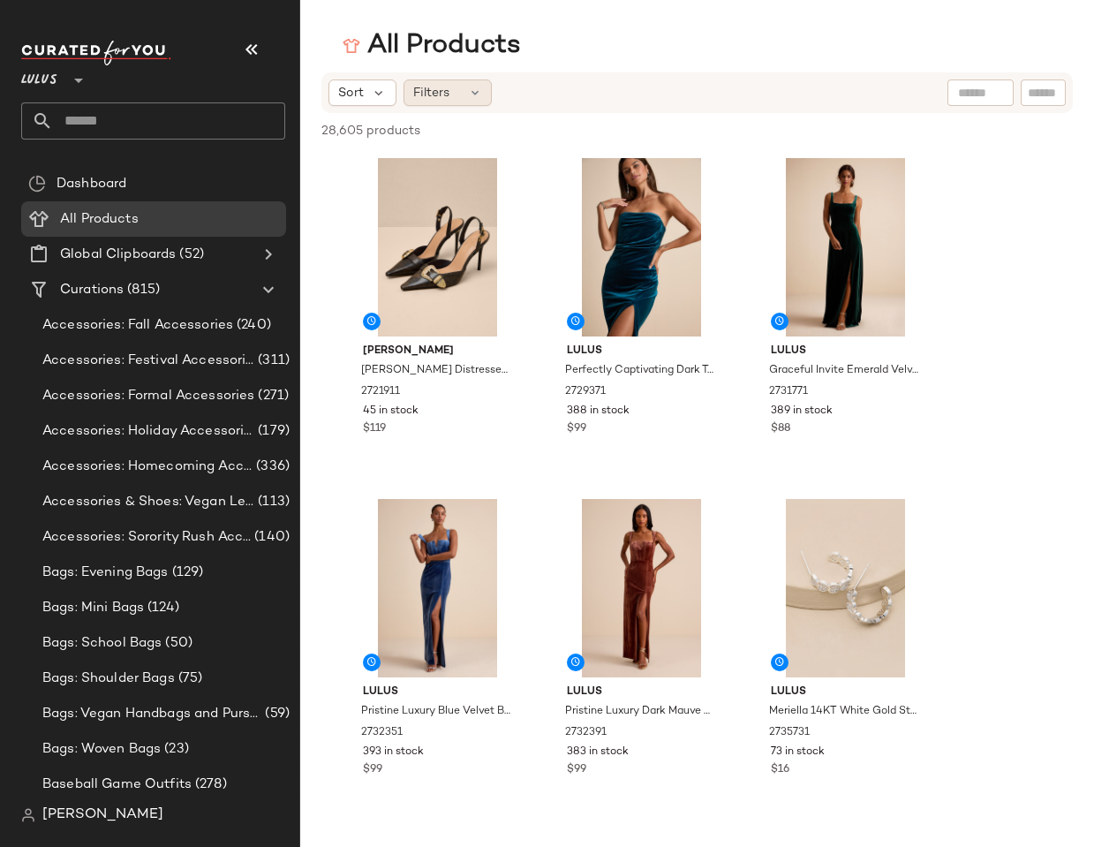
click at [491, 96] on div "Filters" at bounding box center [448, 92] width 88 height 26
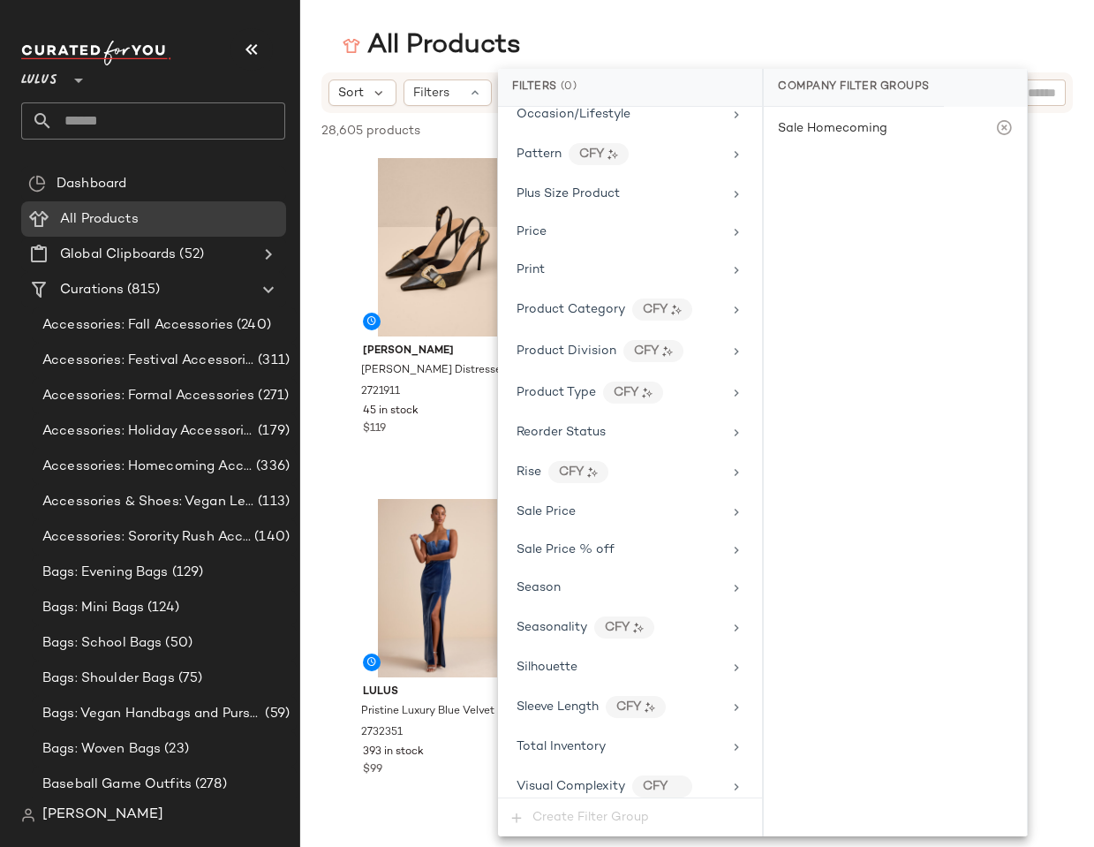
scroll to position [1089, 0]
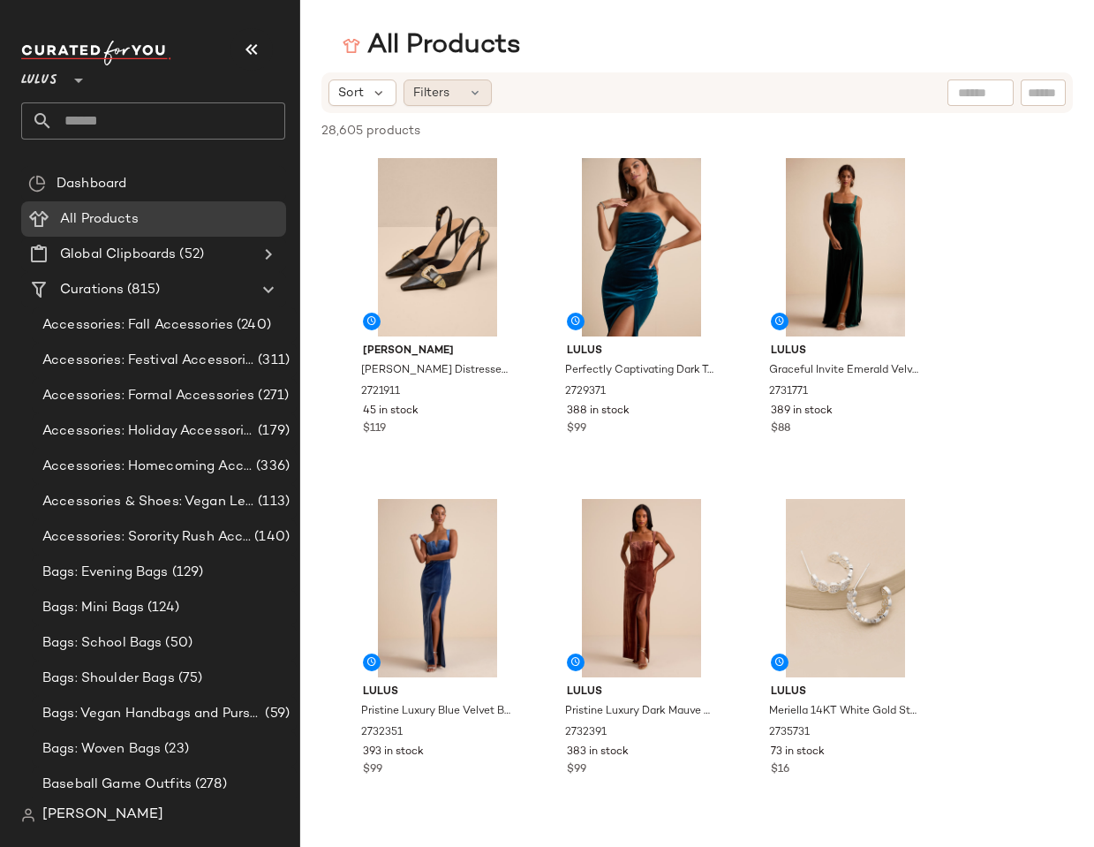
click at [469, 98] on icon at bounding box center [475, 93] width 14 height 14
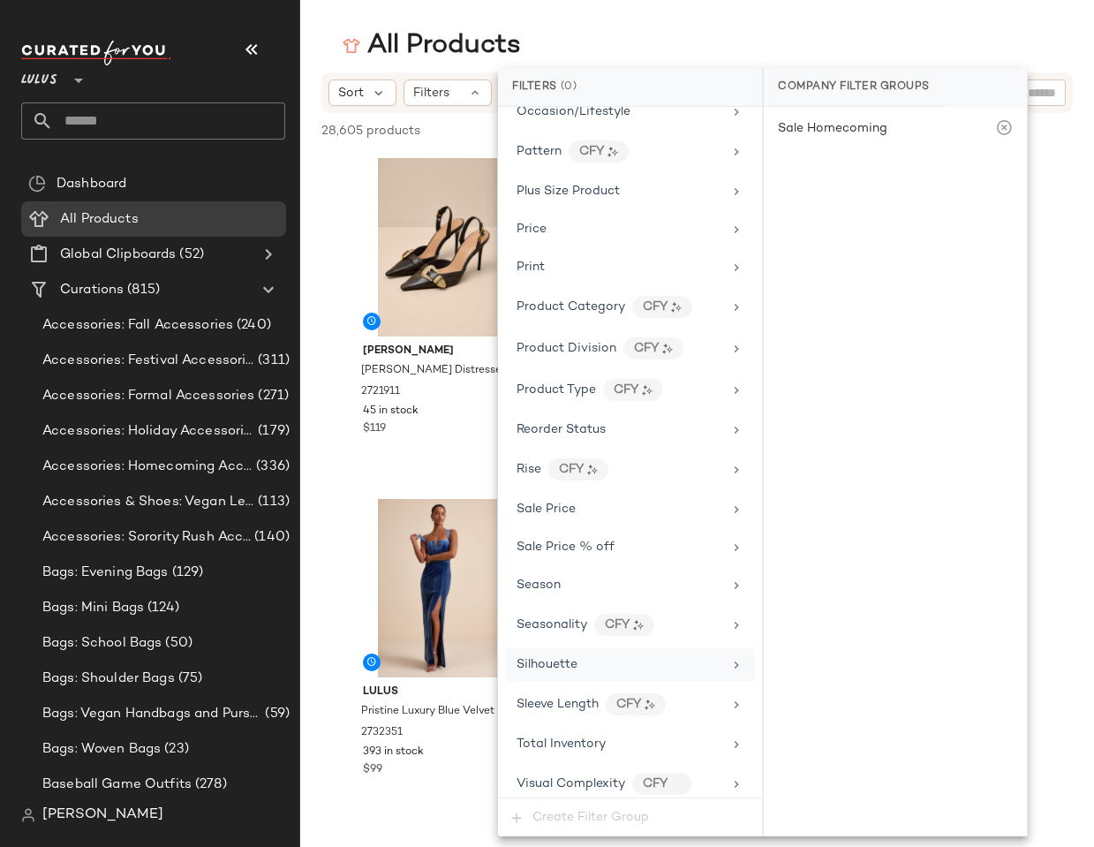
scroll to position [1089, 0]
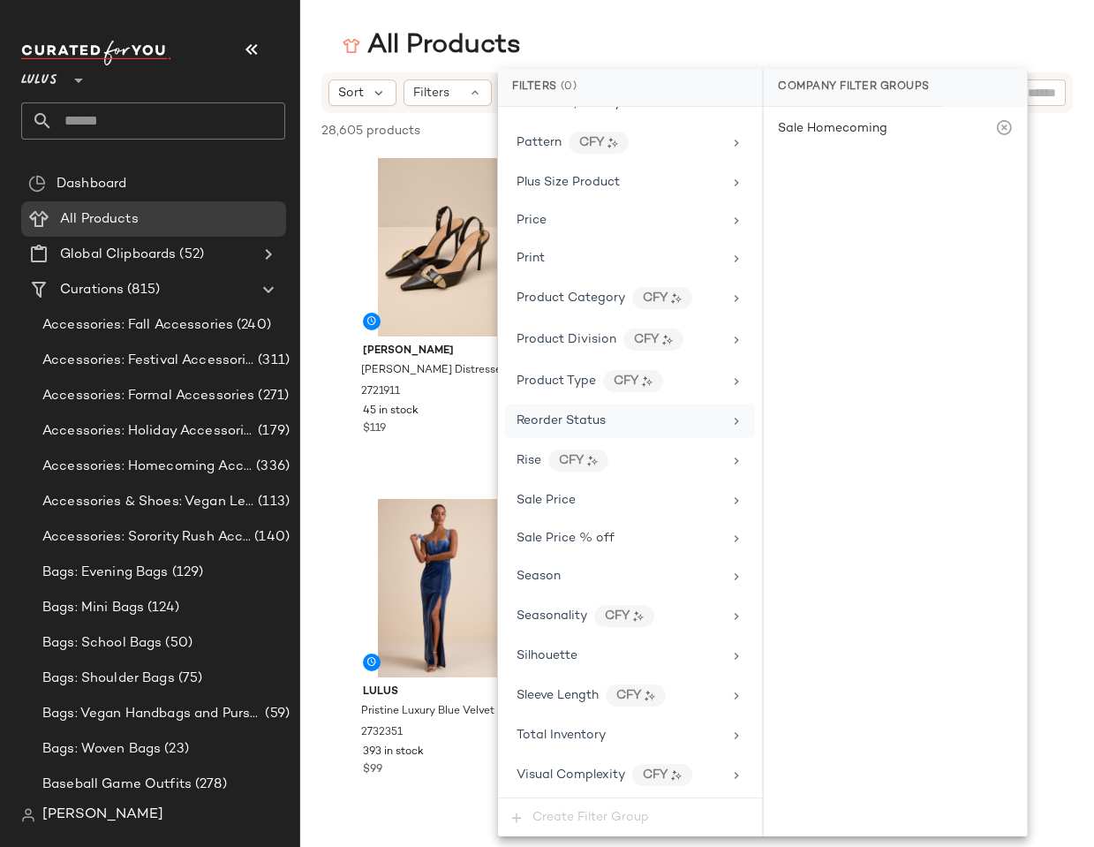
click at [592, 433] on div "Reorder Status" at bounding box center [630, 421] width 250 height 34
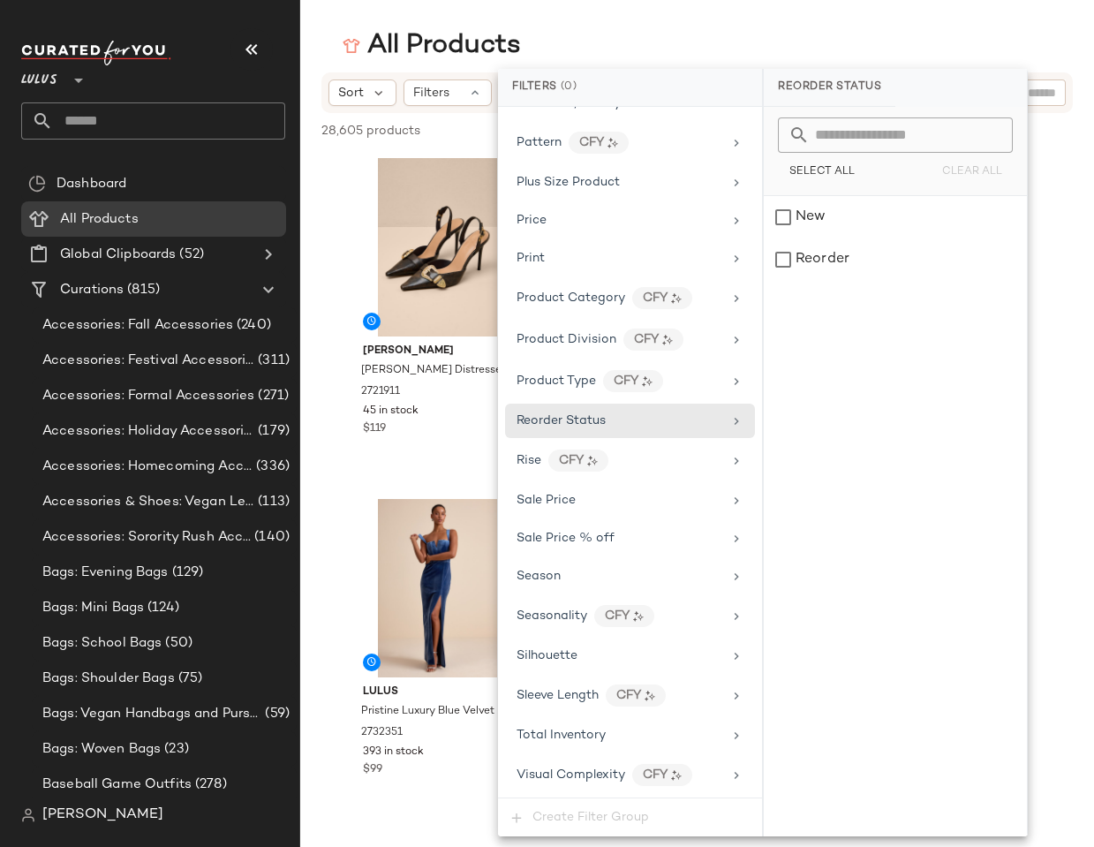
click at [879, 46] on div "All Products" at bounding box center [697, 45] width 794 height 35
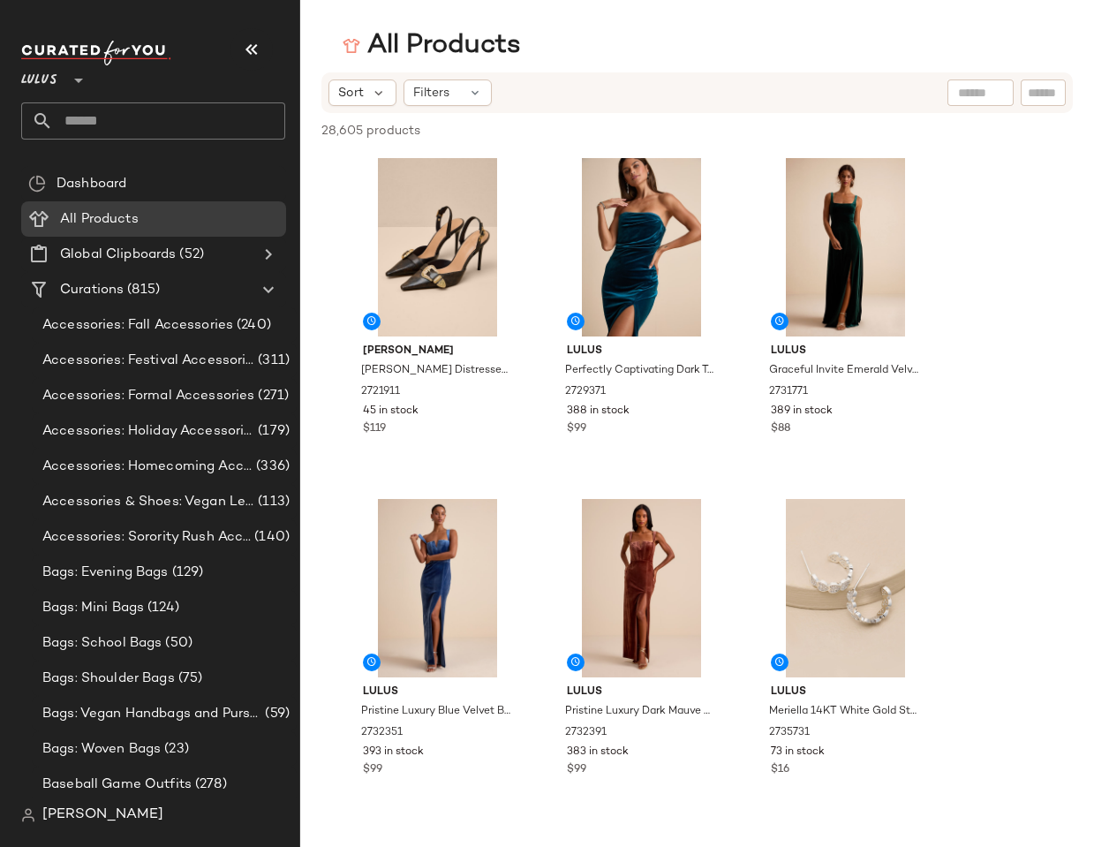
click at [426, 103] on div "Filters" at bounding box center [448, 92] width 88 height 26
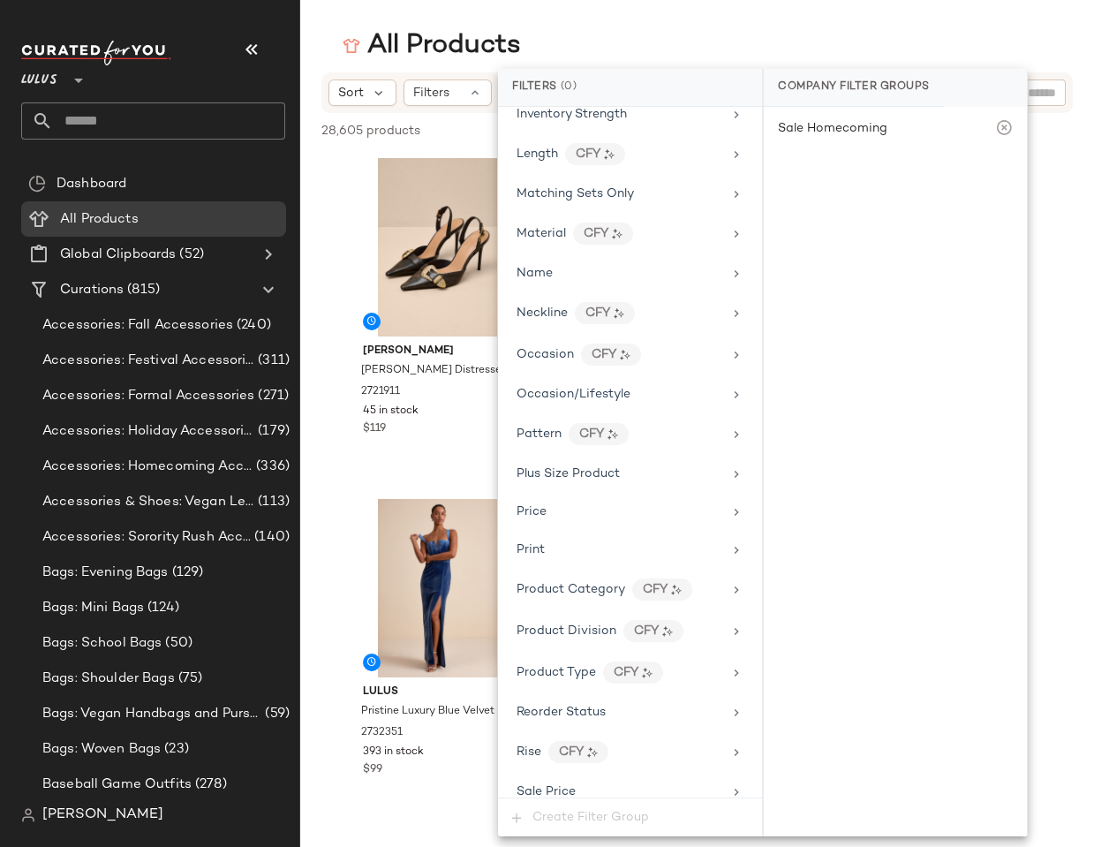
scroll to position [883, 0]
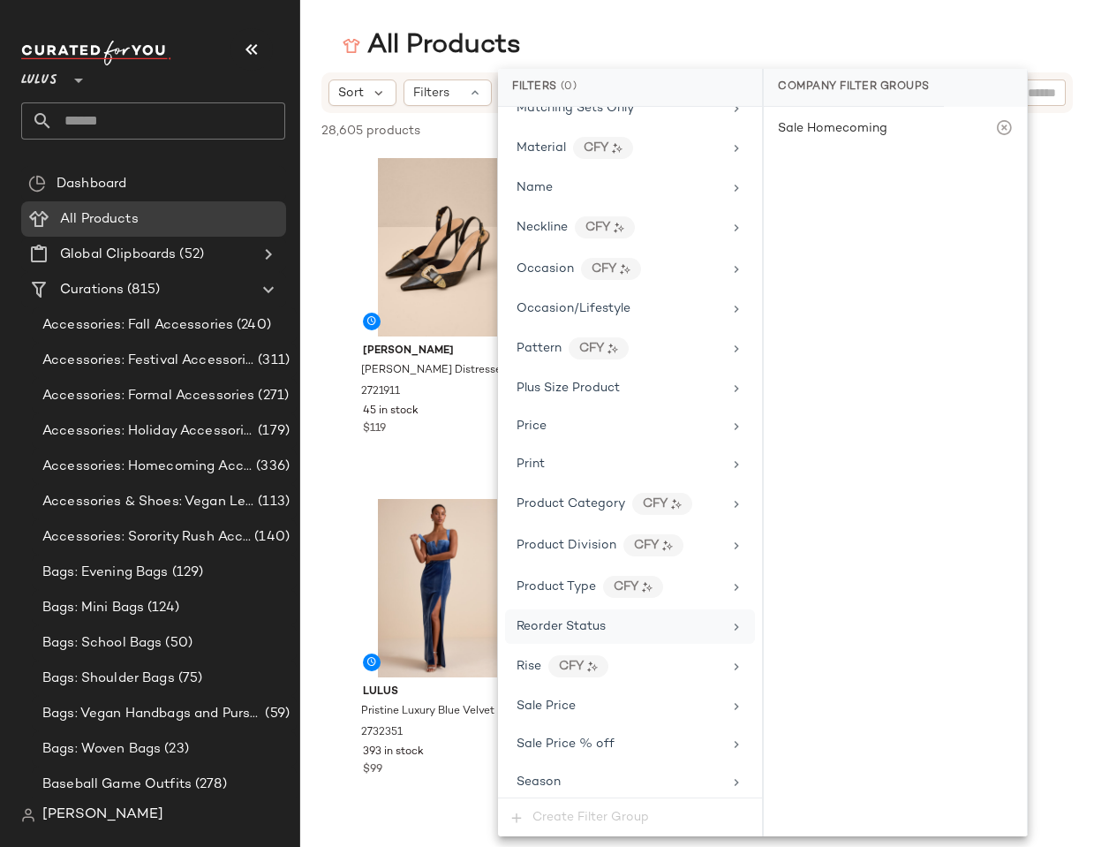
click at [563, 615] on div "Reorder Status" at bounding box center [630, 626] width 250 height 34
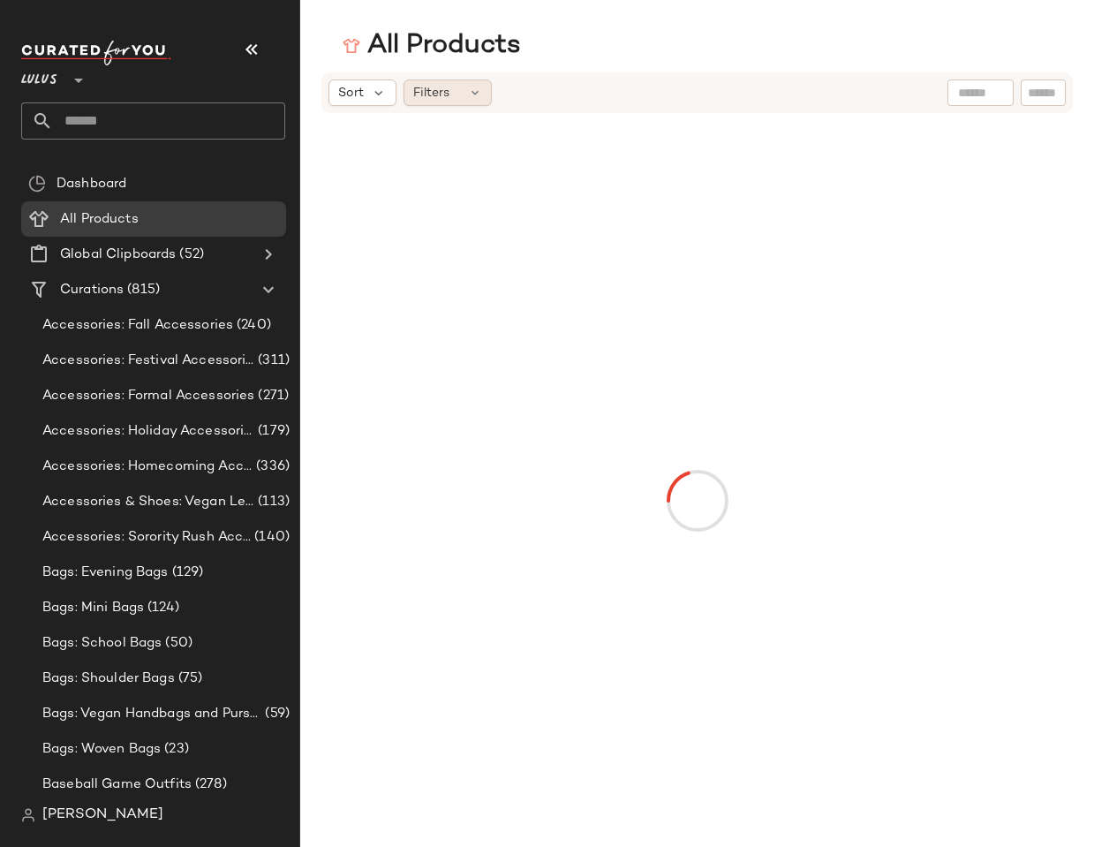
click at [456, 100] on div "Filters" at bounding box center [448, 92] width 88 height 26
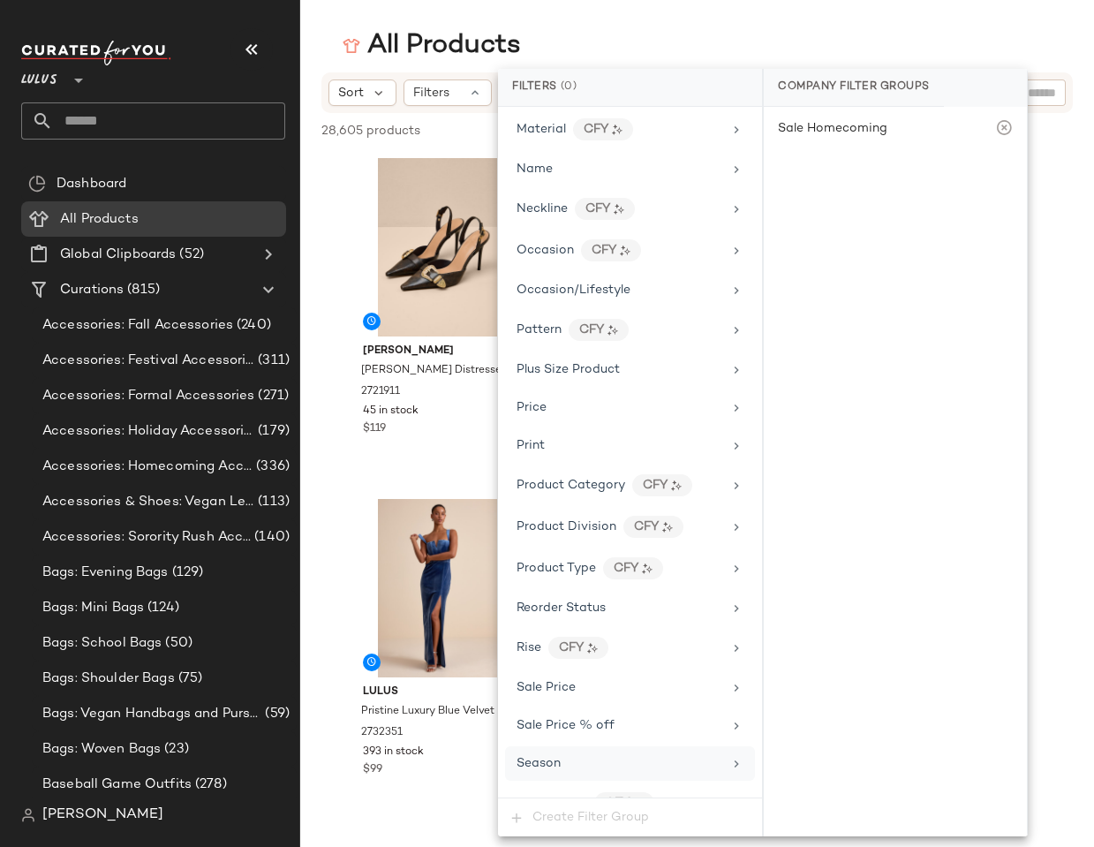
scroll to position [1089, 0]
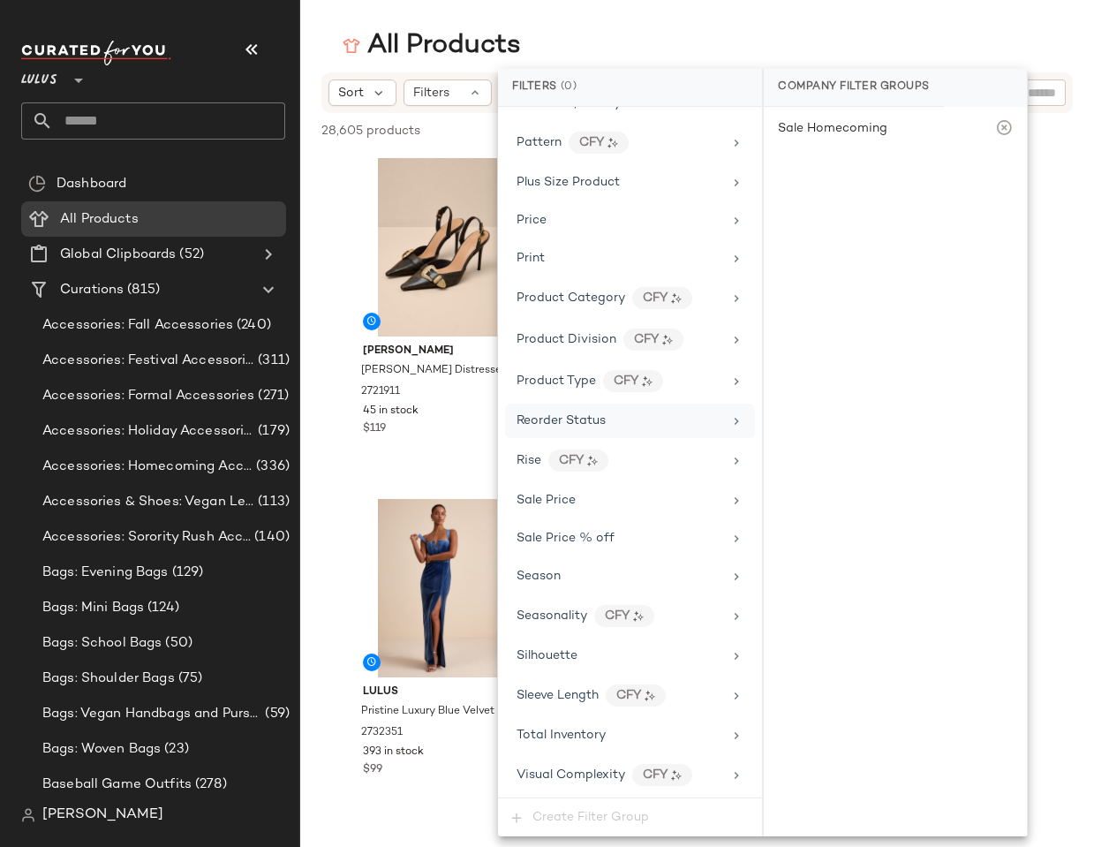
click at [576, 414] on span "Reorder Status" at bounding box center [561, 420] width 89 height 13
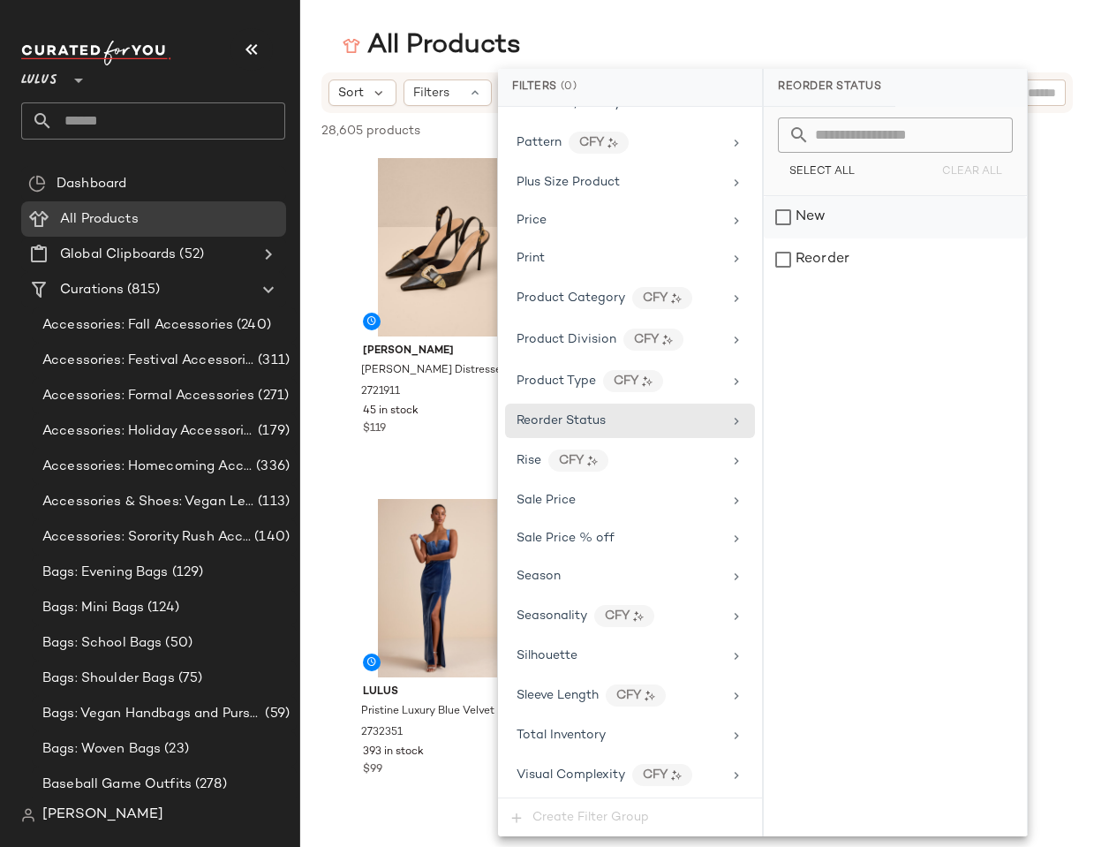
click at [779, 211] on div "New" at bounding box center [895, 217] width 263 height 42
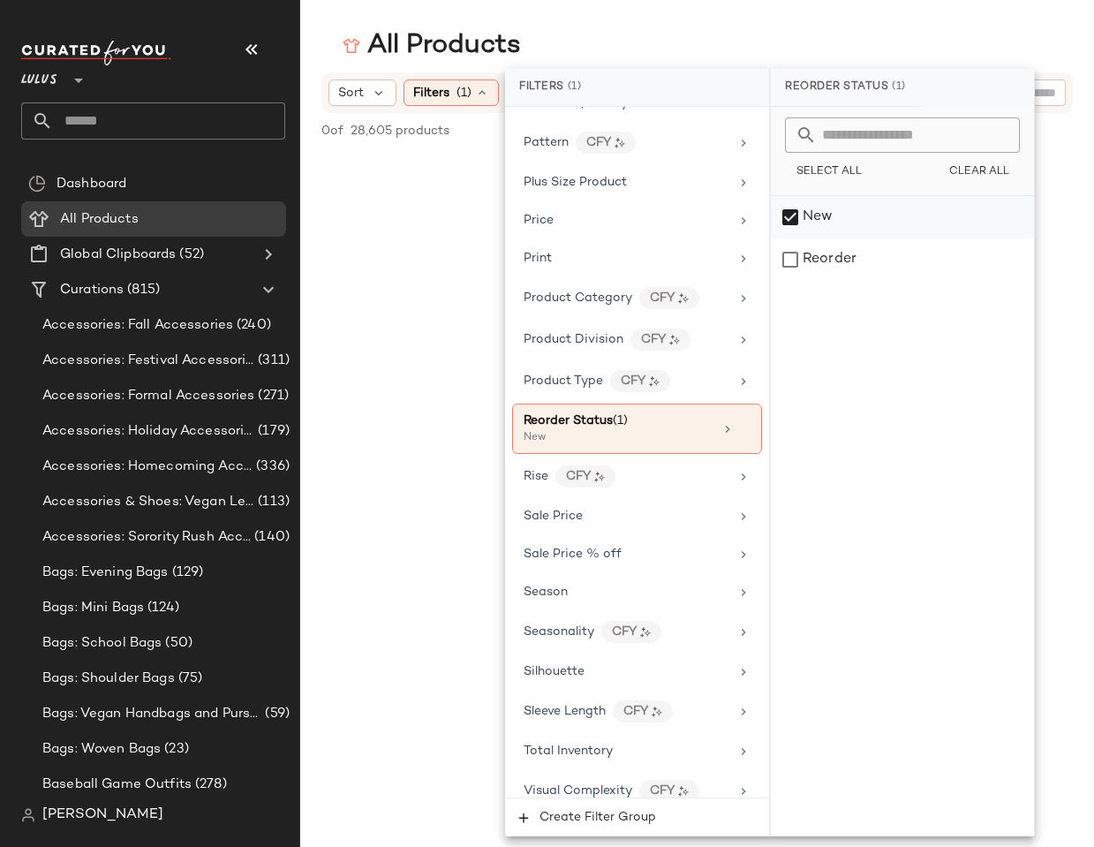
click at [784, 223] on div "New" at bounding box center [902, 217] width 263 height 42
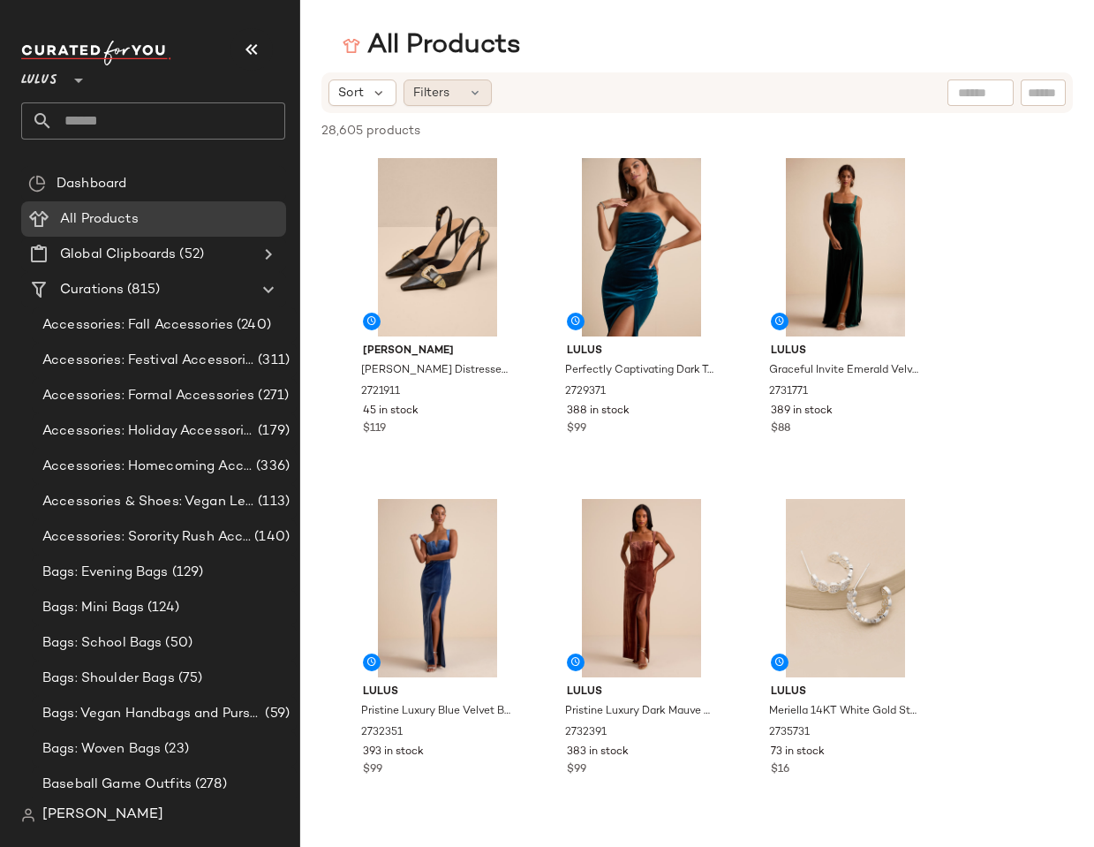
click at [458, 94] on div "Filters" at bounding box center [448, 92] width 88 height 26
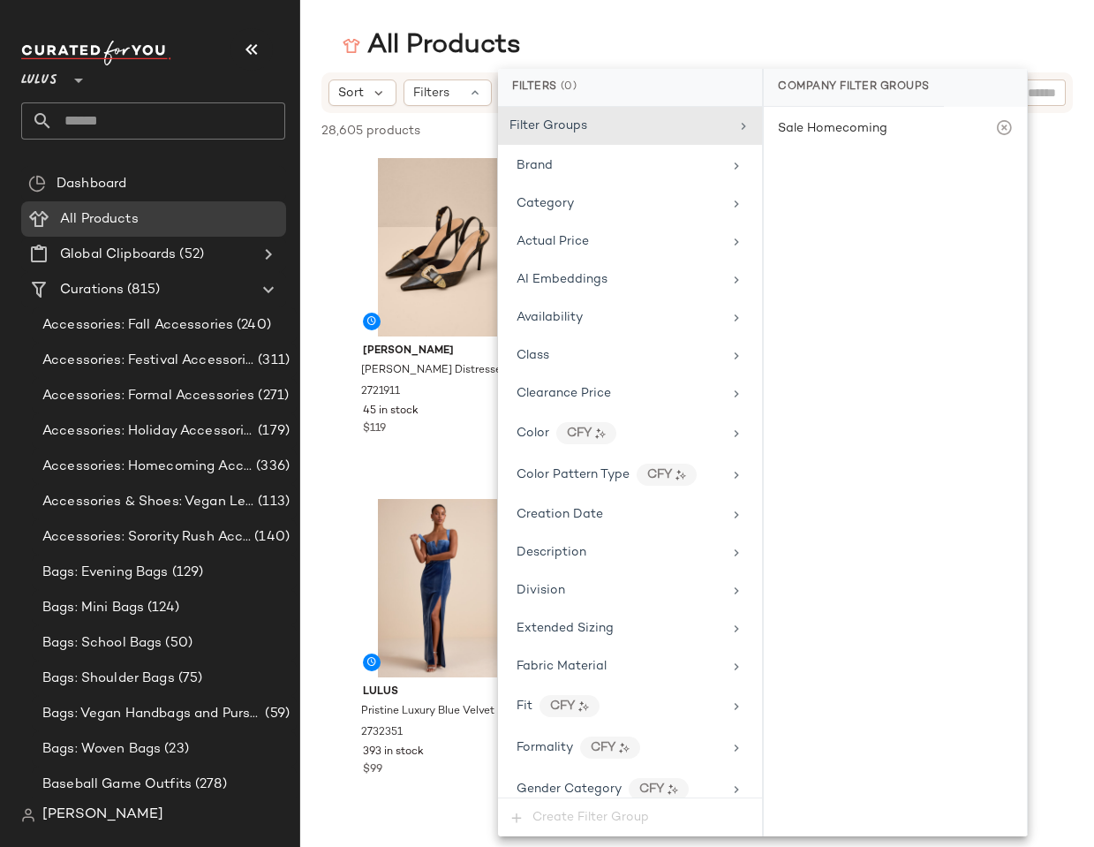
click at [607, 29] on div "All Products" at bounding box center [697, 45] width 794 height 35
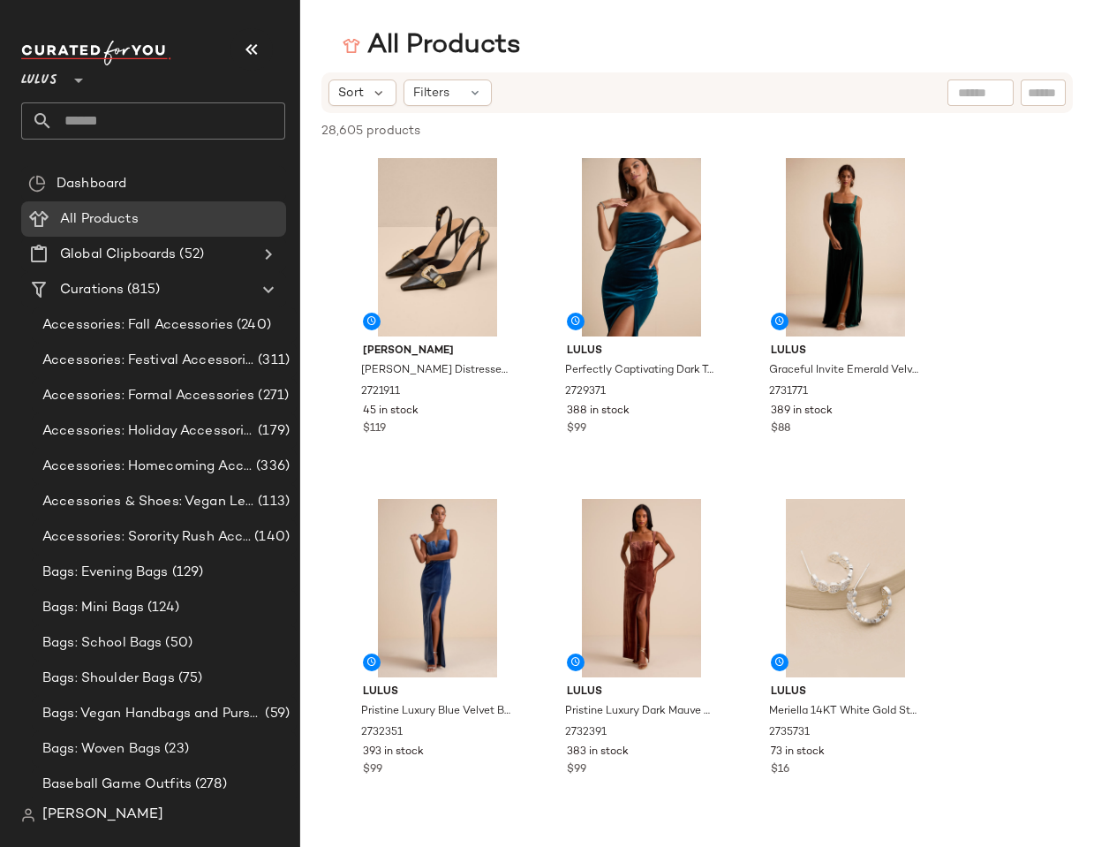
click at [589, 97] on div "Sort Filters" at bounding box center [582, 92] width 508 height 26
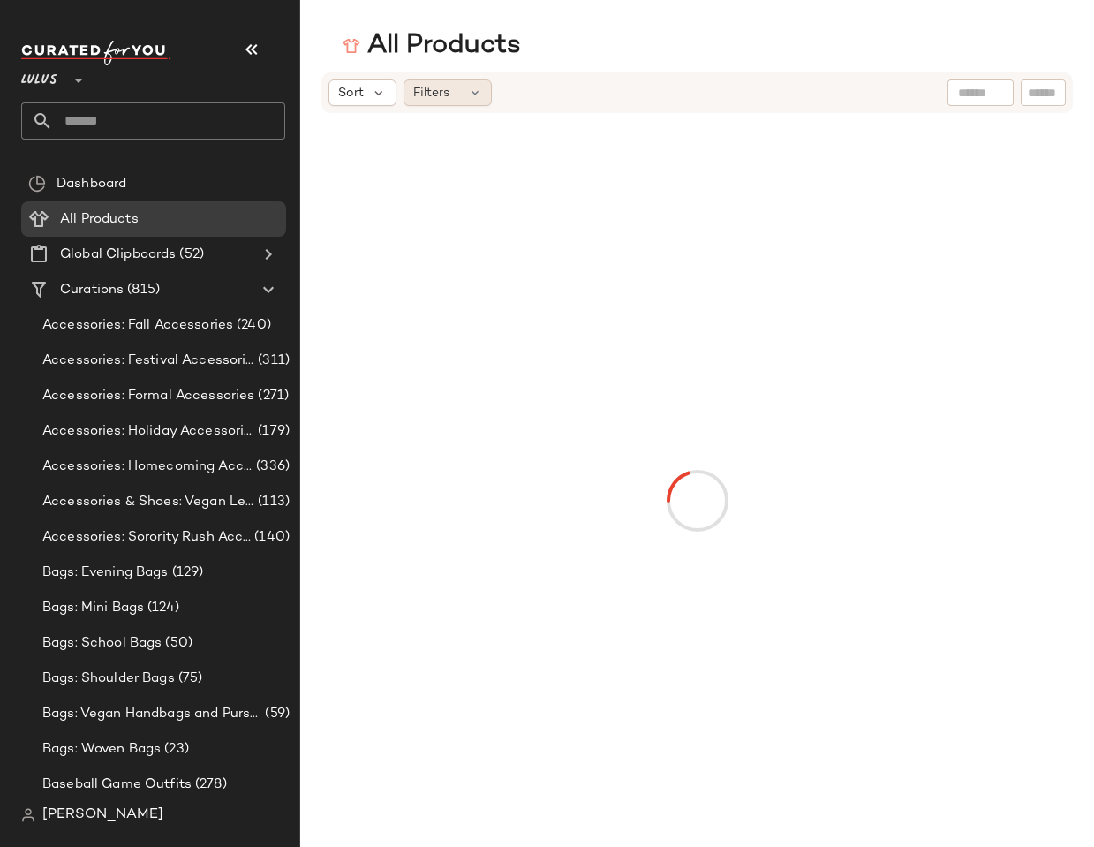
click at [481, 95] on icon at bounding box center [475, 93] width 14 height 14
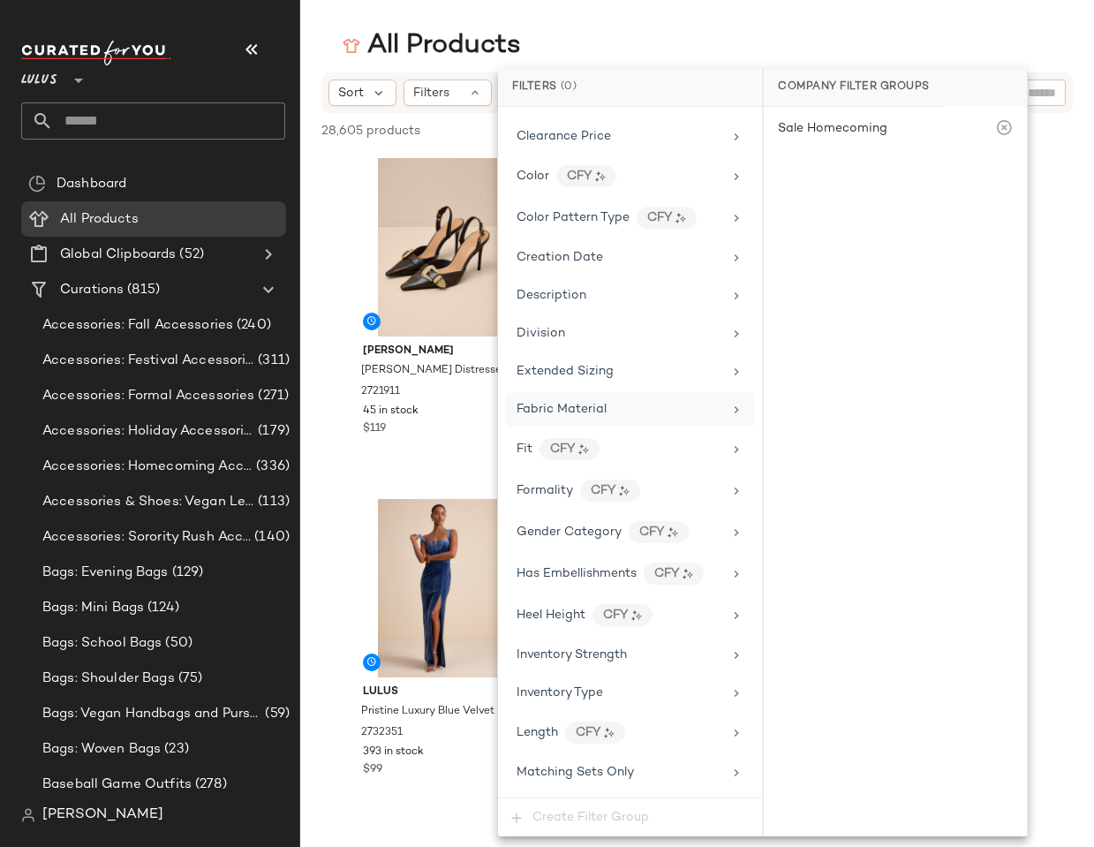
scroll to position [265, 0]
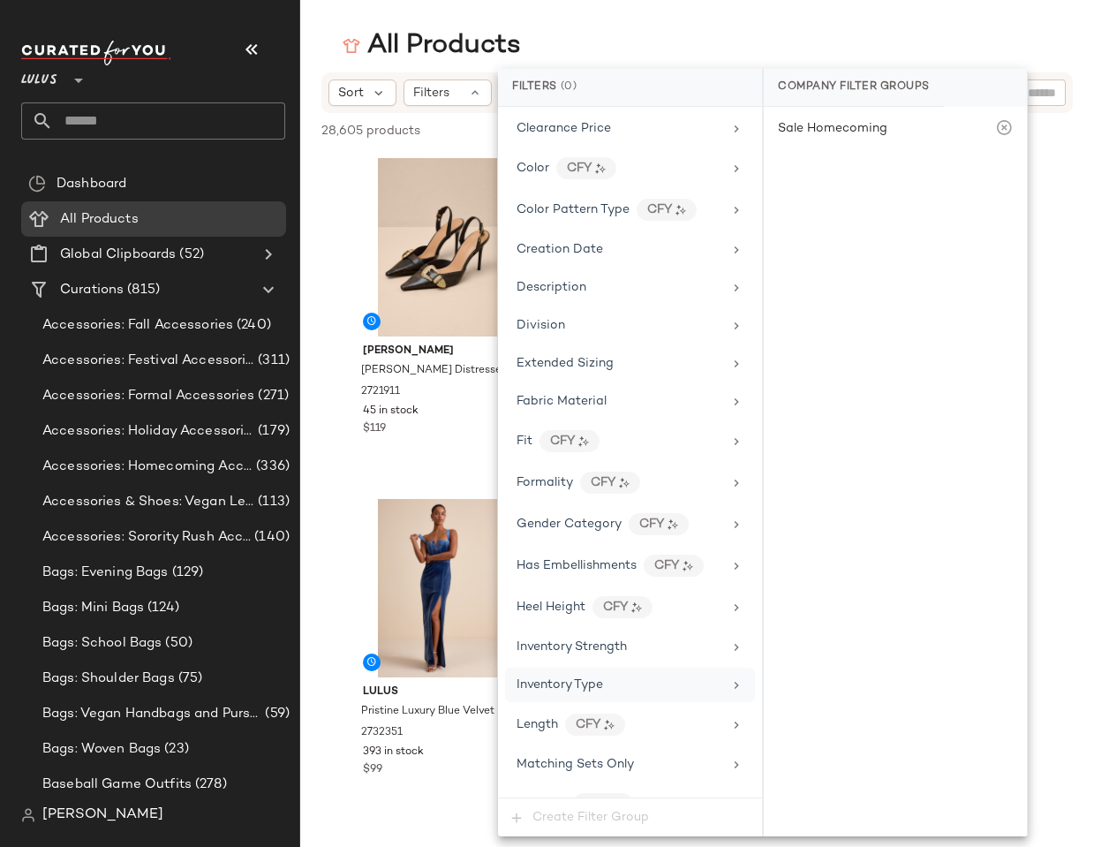
click at [572, 685] on span "Inventory Type" at bounding box center [560, 684] width 87 height 13
